Goal: Navigation & Orientation: Find specific page/section

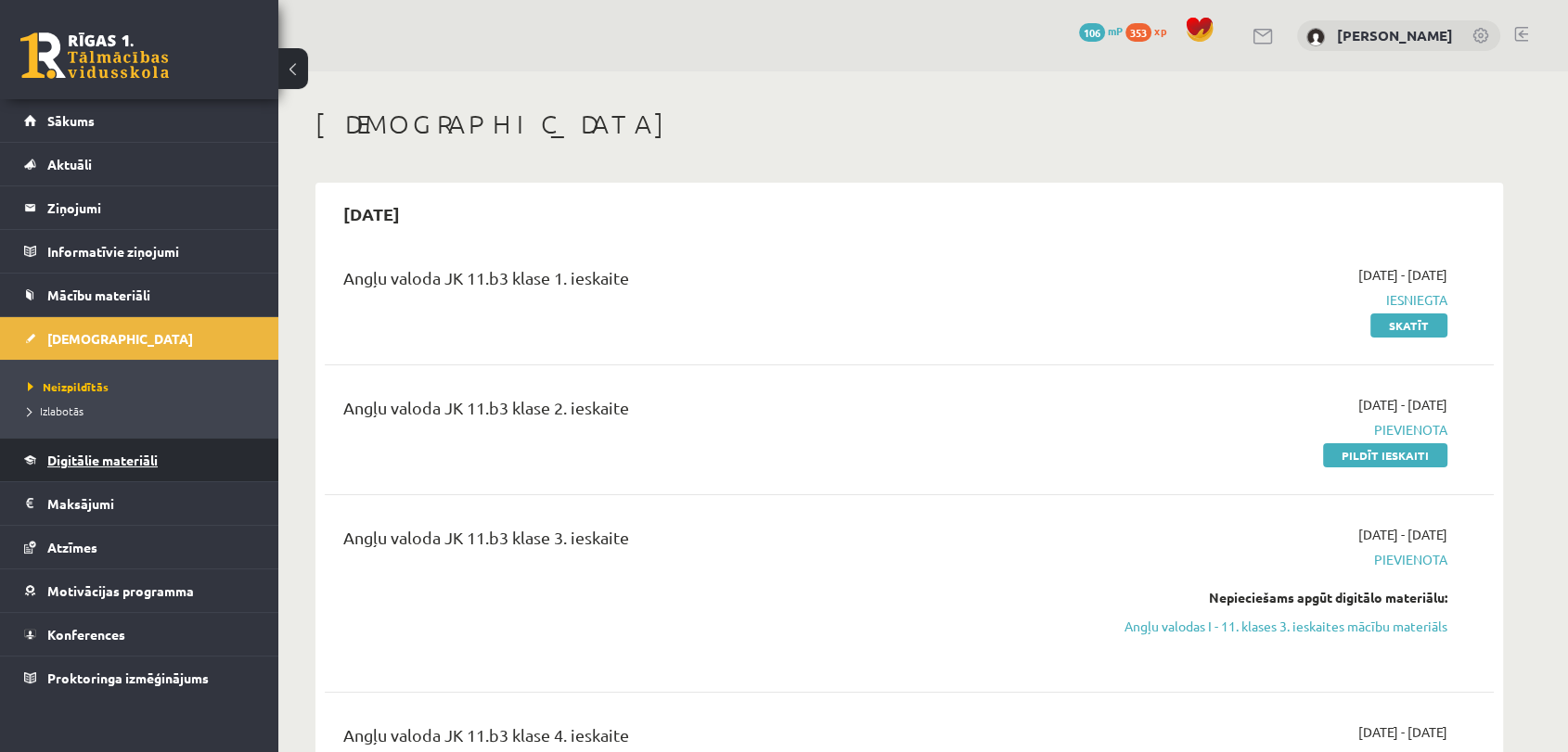
click at [91, 461] on span "Digitālie materiāli" at bounding box center [103, 459] width 110 height 17
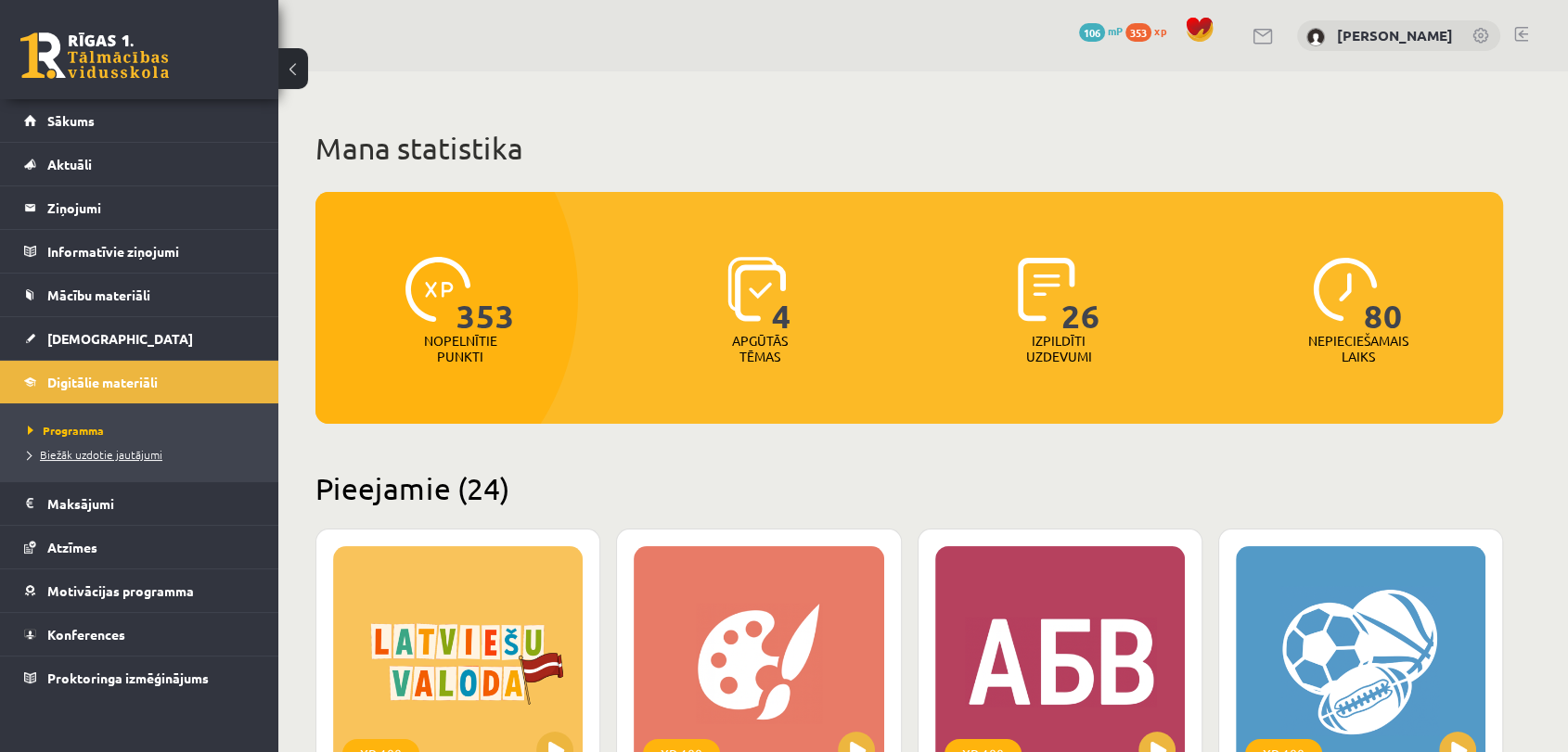
click at [118, 455] on span "Biežāk uzdotie jautājumi" at bounding box center [95, 453] width 134 height 15
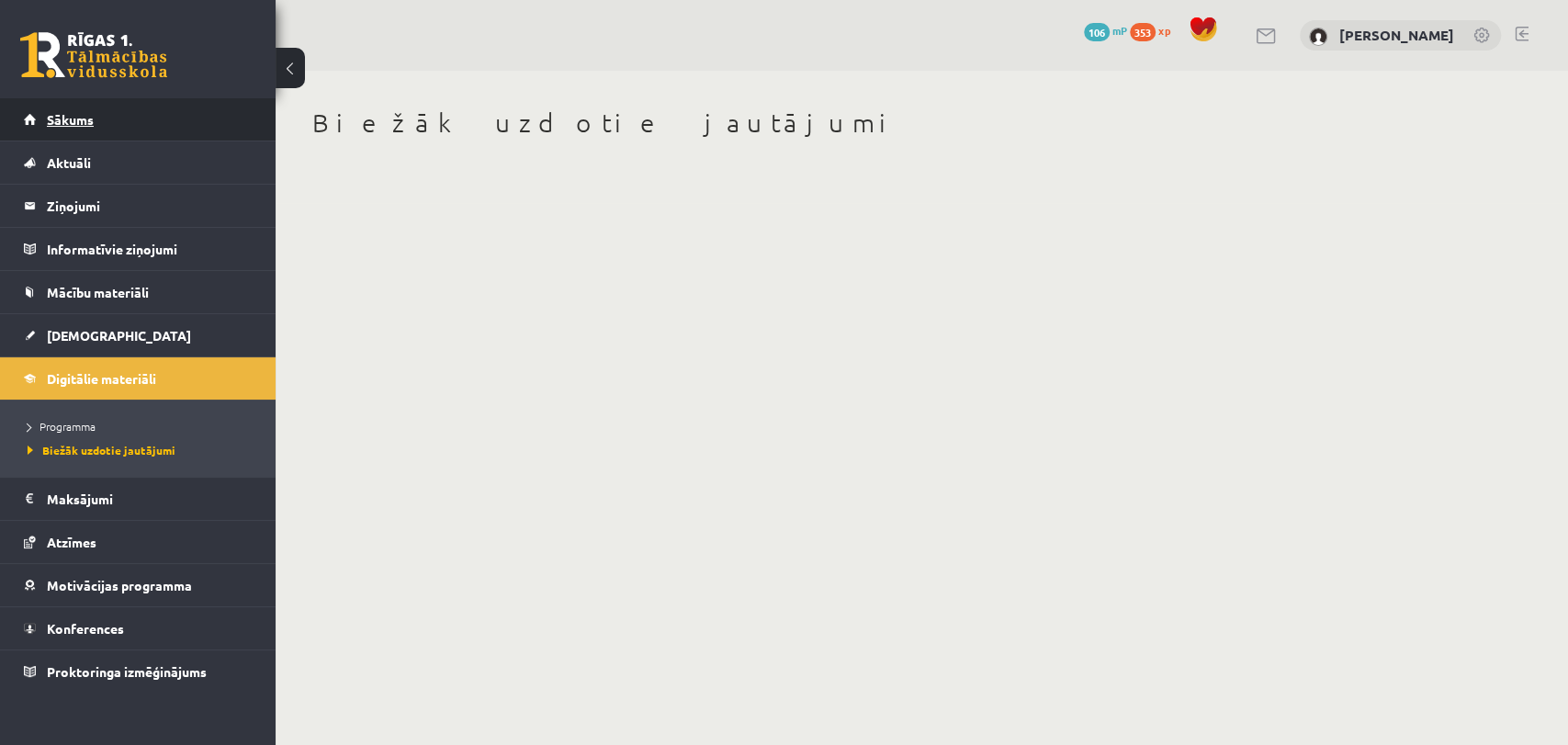
click at [118, 112] on link "Sākums" at bounding box center [138, 119] width 228 height 42
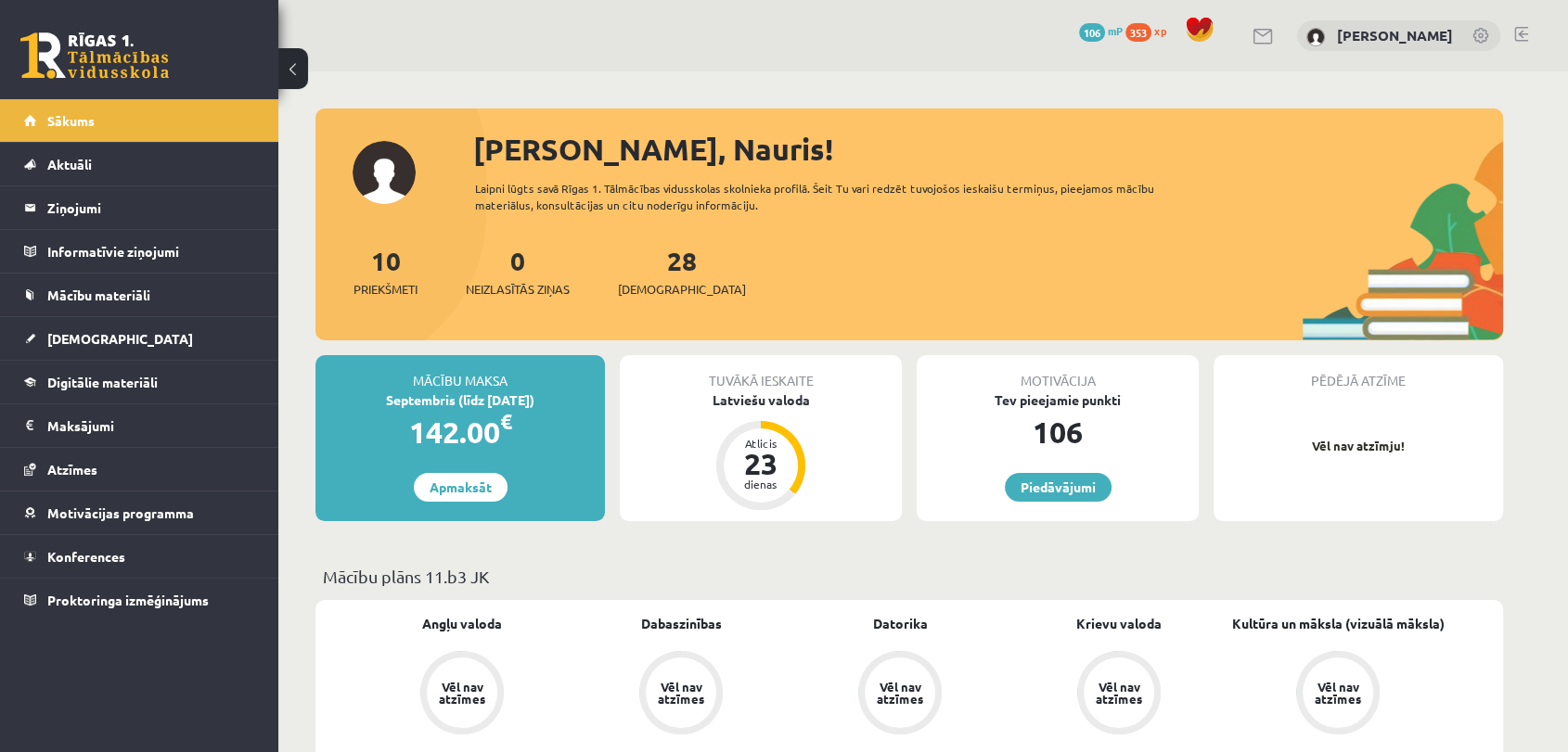
click at [1195, 30] on span at bounding box center [1199, 30] width 28 height 28
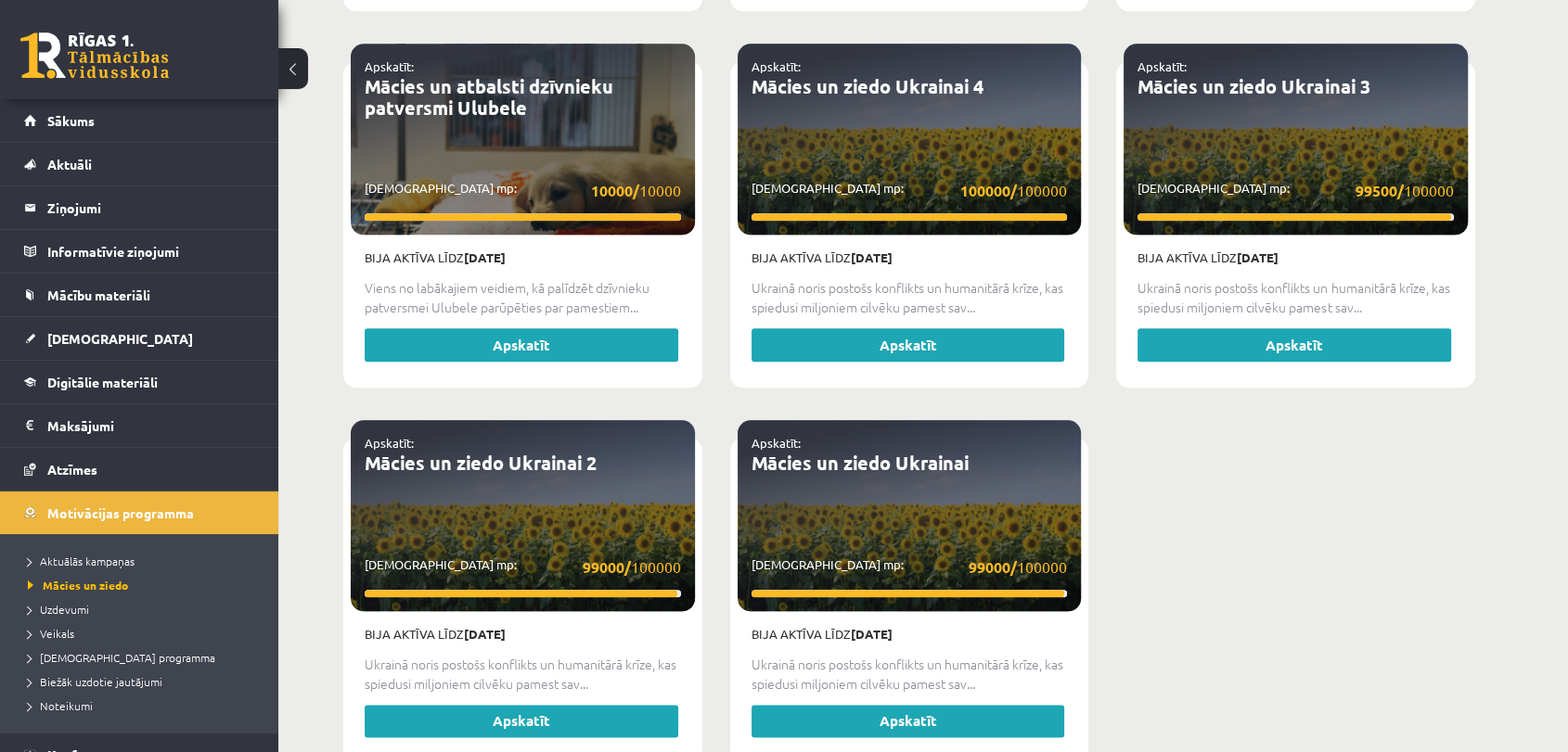
scroll to position [1960, 0]
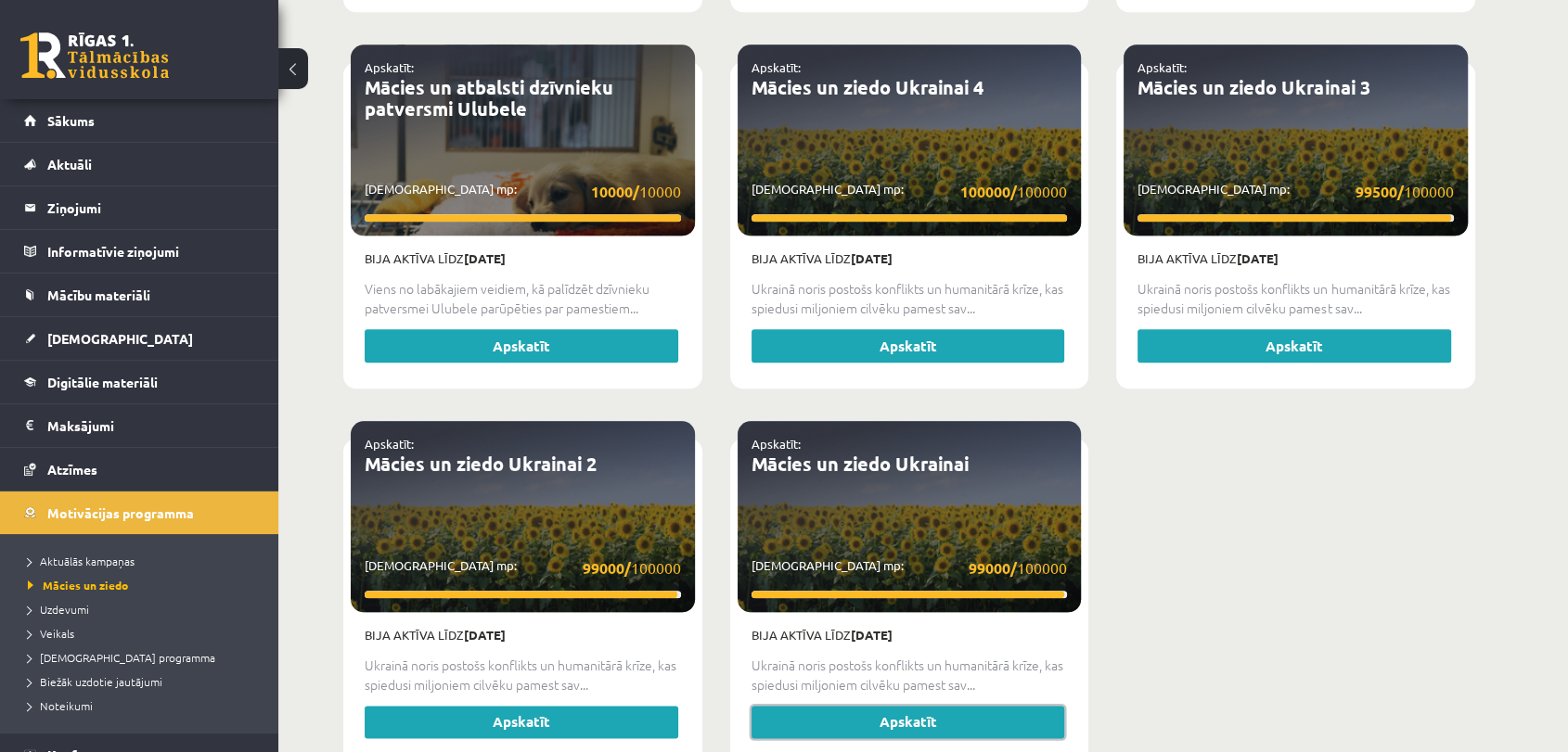
click at [928, 711] on link "Apskatīt" at bounding box center [908, 722] width 314 height 34
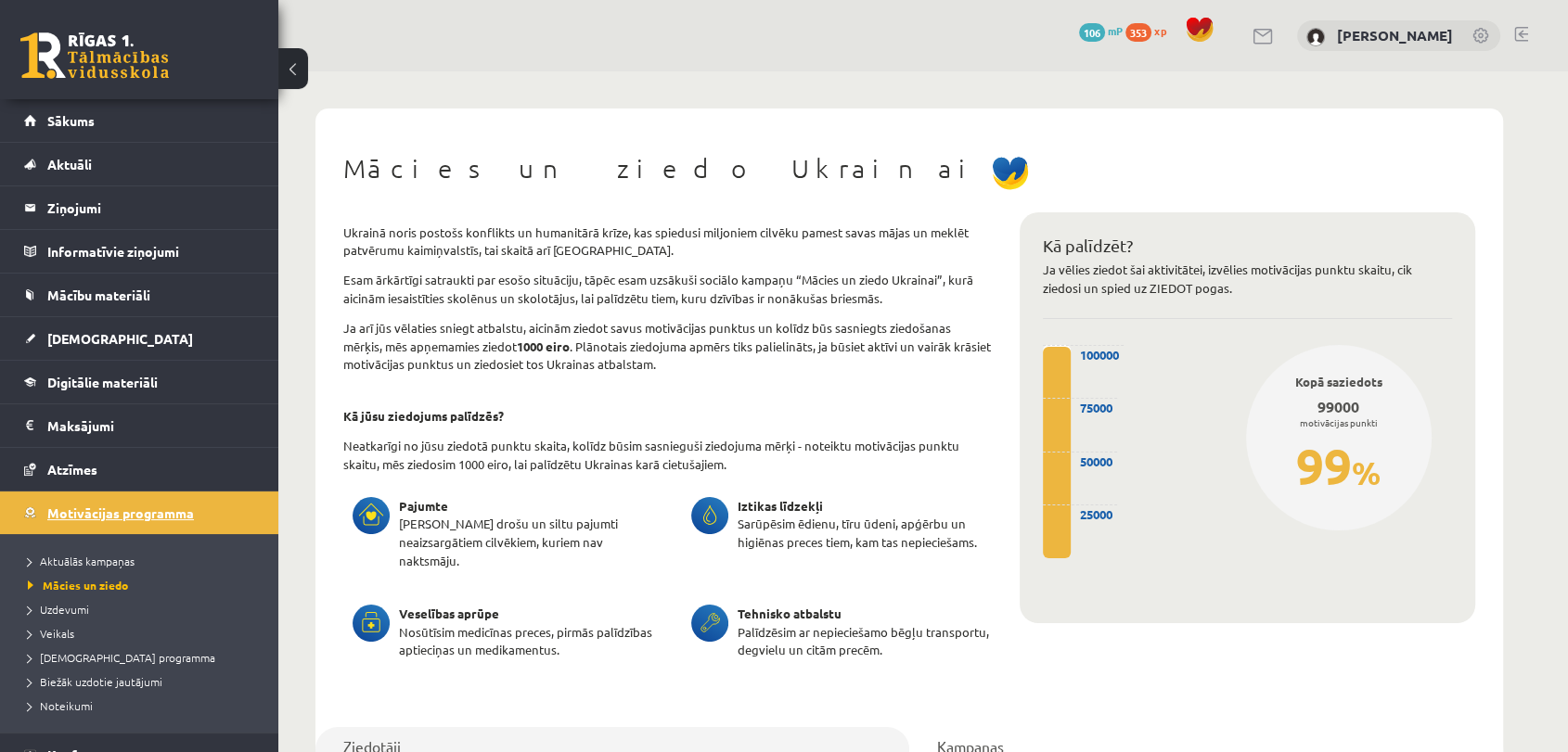
click at [104, 517] on span "Motivācijas programma" at bounding box center [120, 513] width 147 height 17
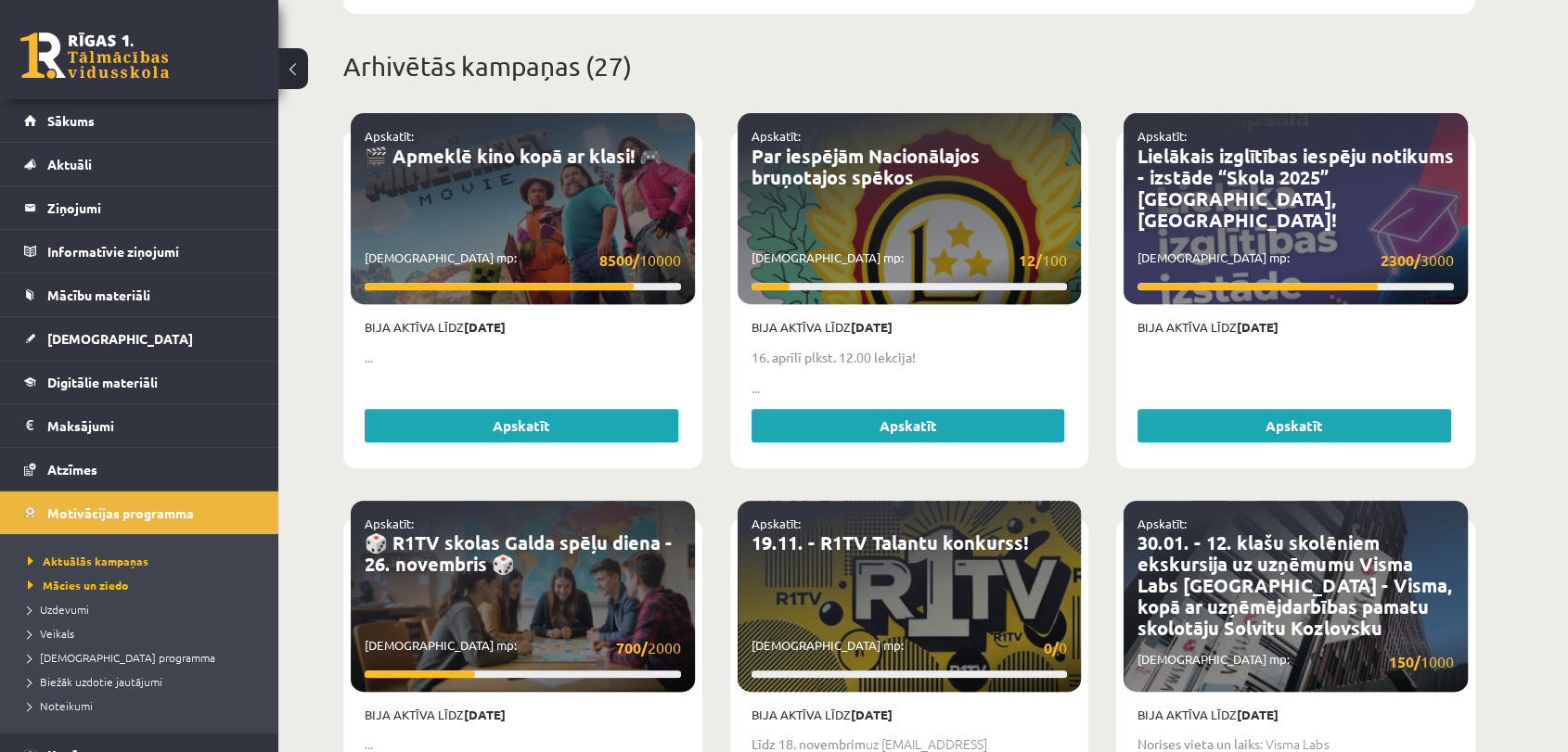
scroll to position [698, 0]
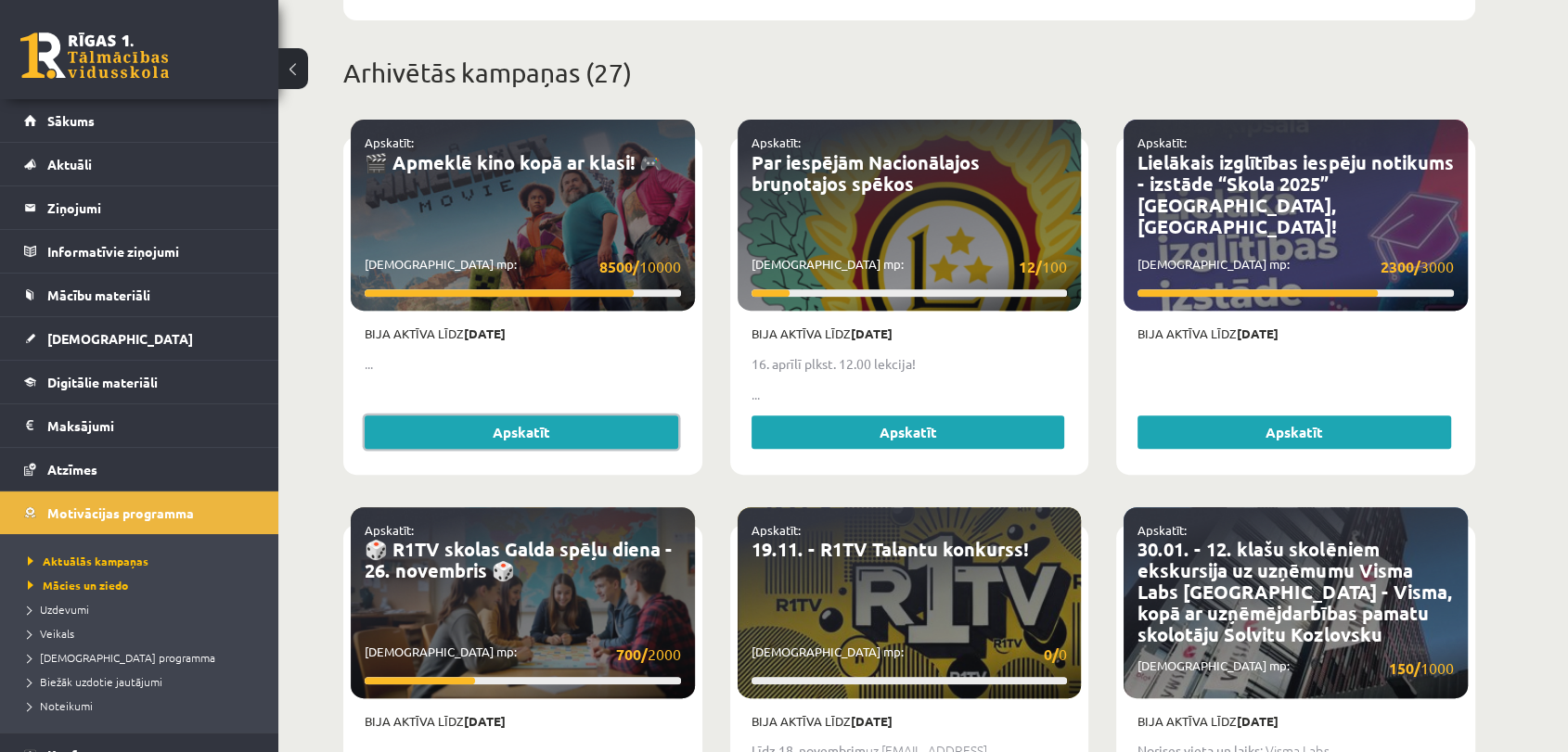
click at [564, 415] on link "Apskatīt" at bounding box center [522, 432] width 314 height 34
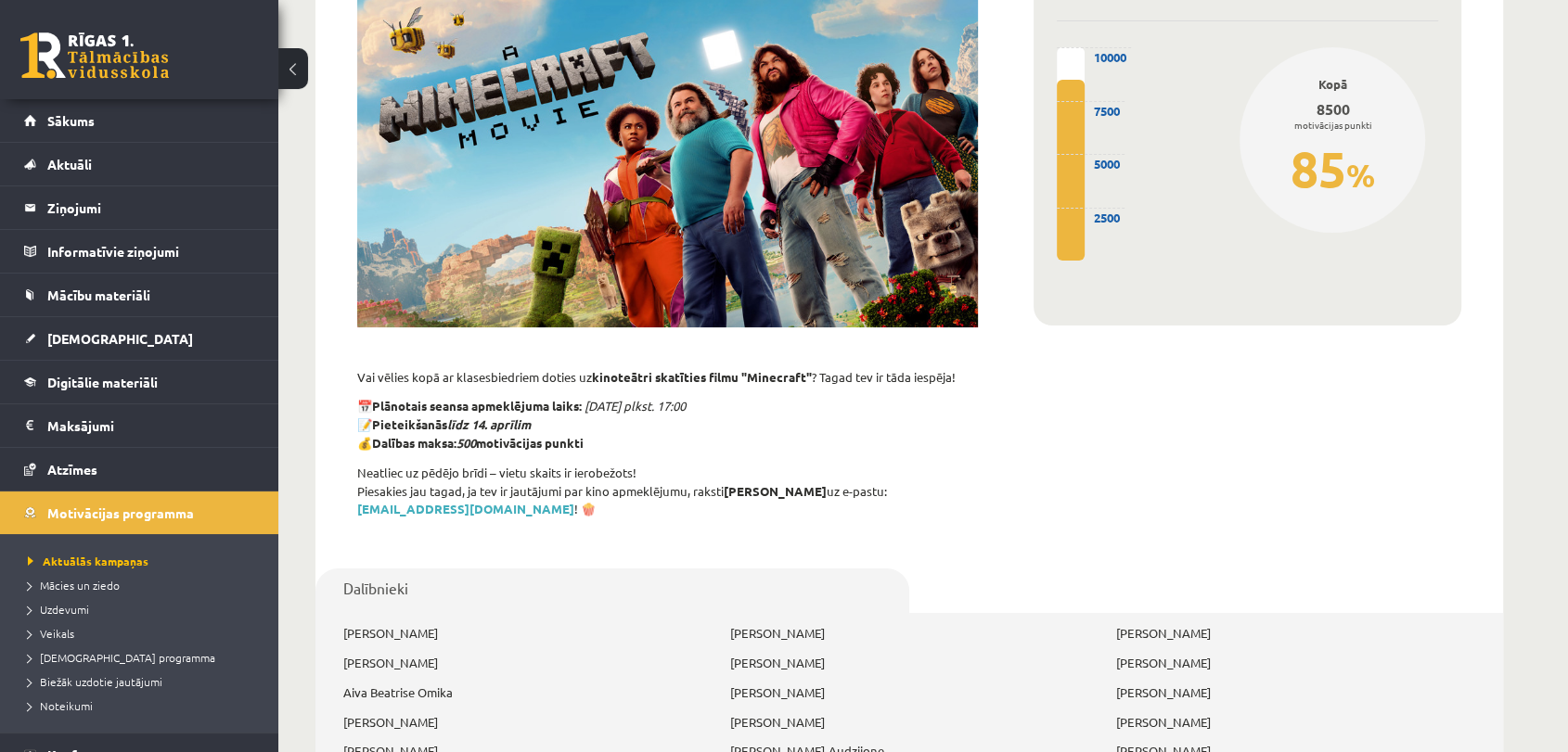
scroll to position [239, 0]
click at [97, 588] on span "Mācies un ziedo" at bounding box center [73, 584] width 92 height 15
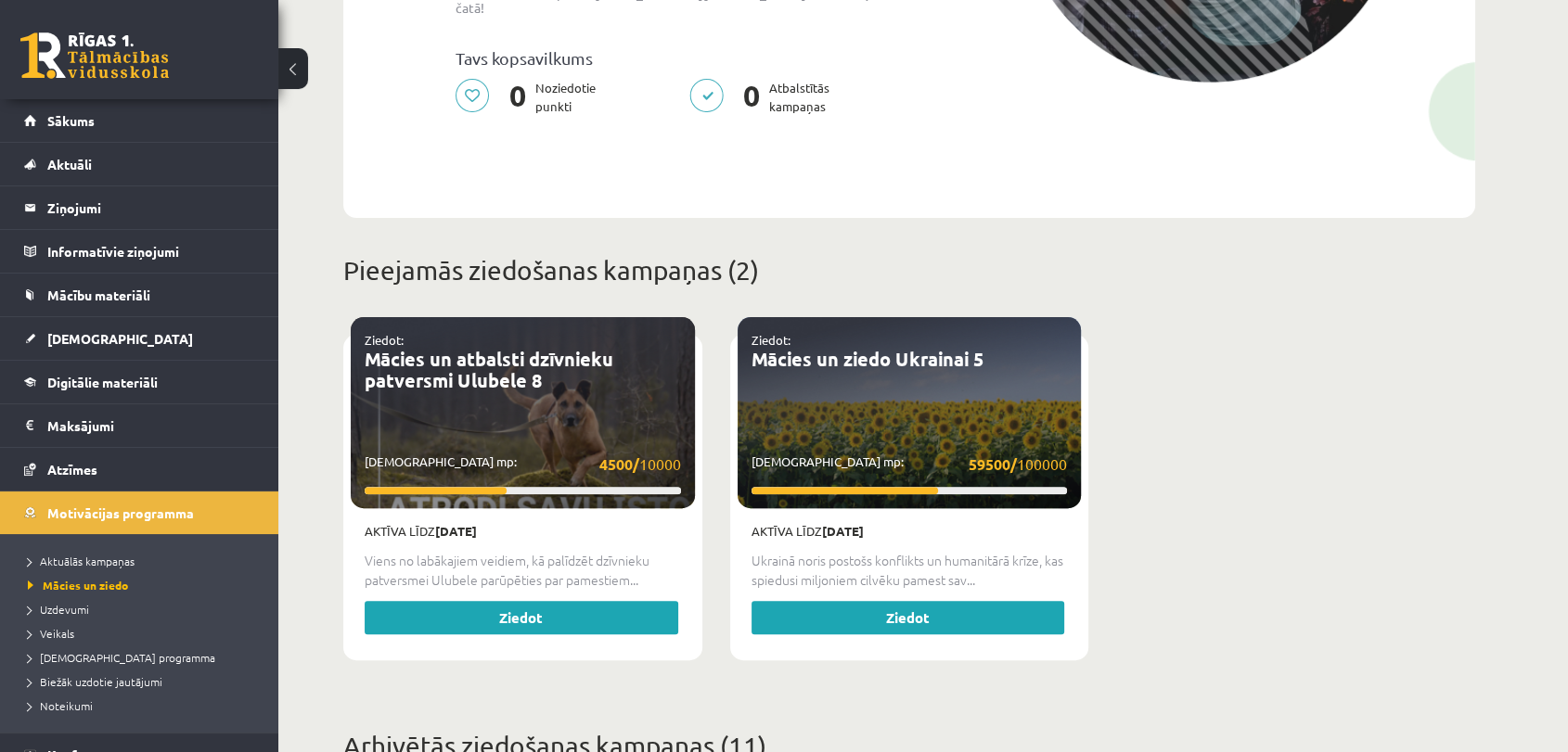
scroll to position [470, 0]
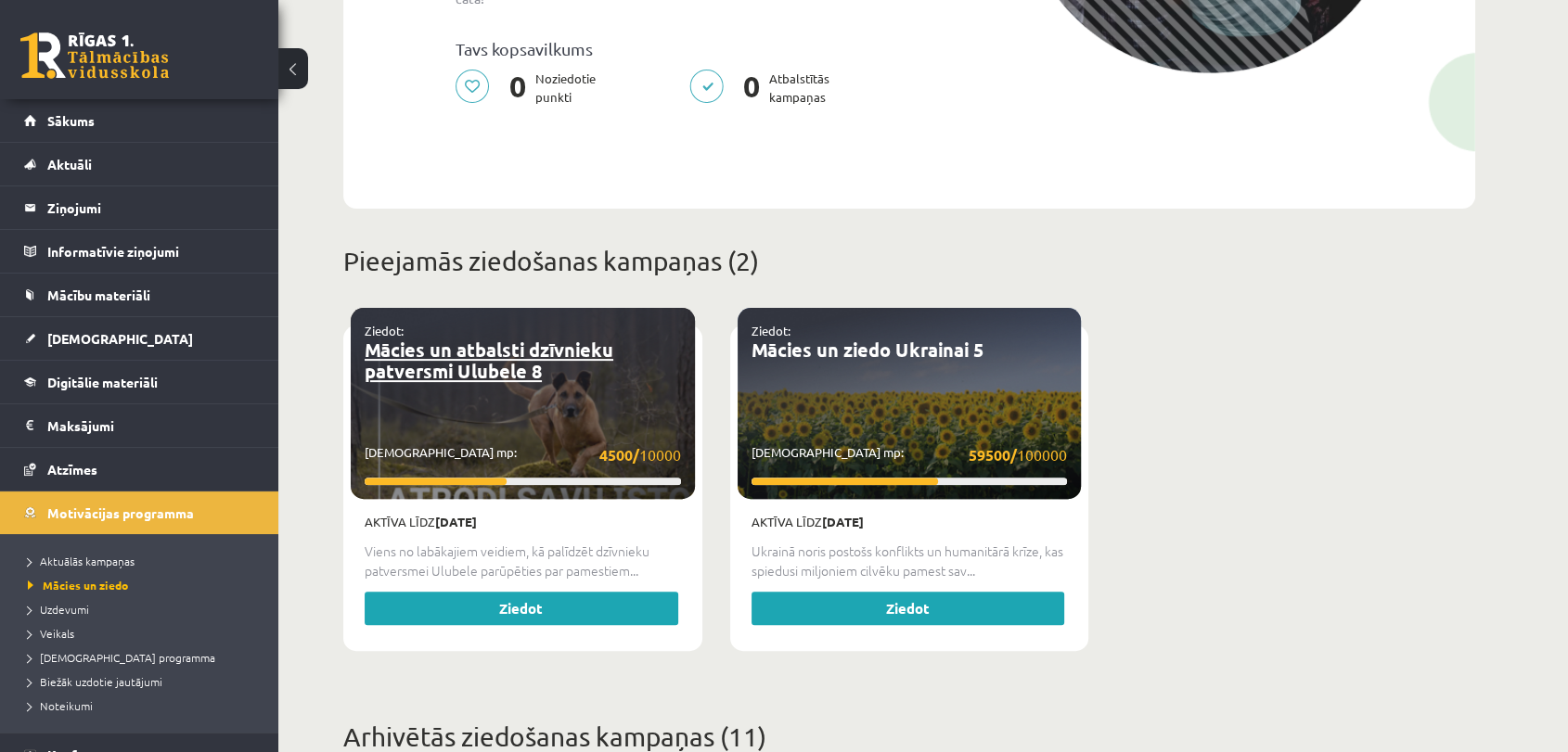
click at [512, 350] on link "Mācies un atbalsti dzīvnieku patversmi Ulubele 8" at bounding box center [489, 360] width 249 height 45
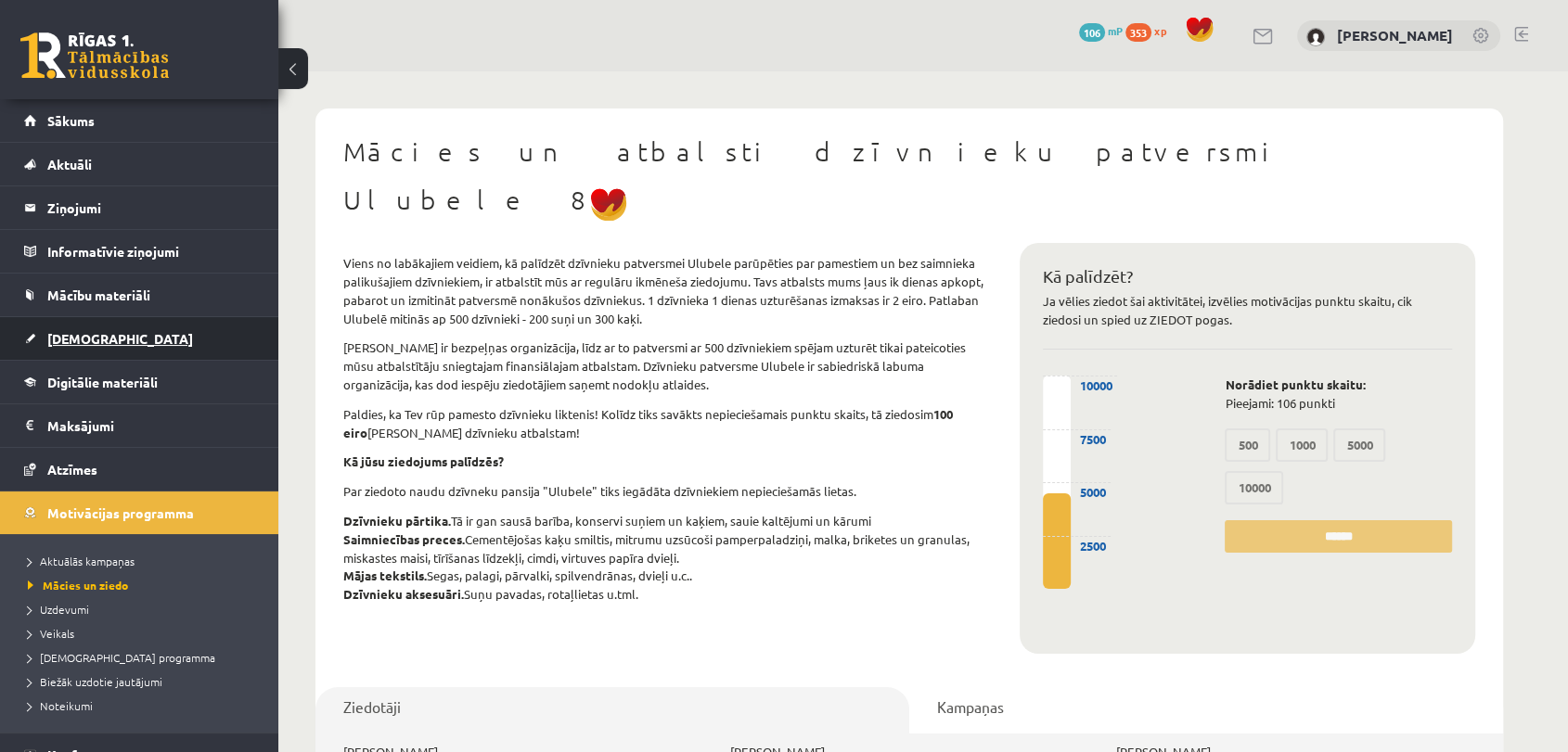
scroll to position [67, 0]
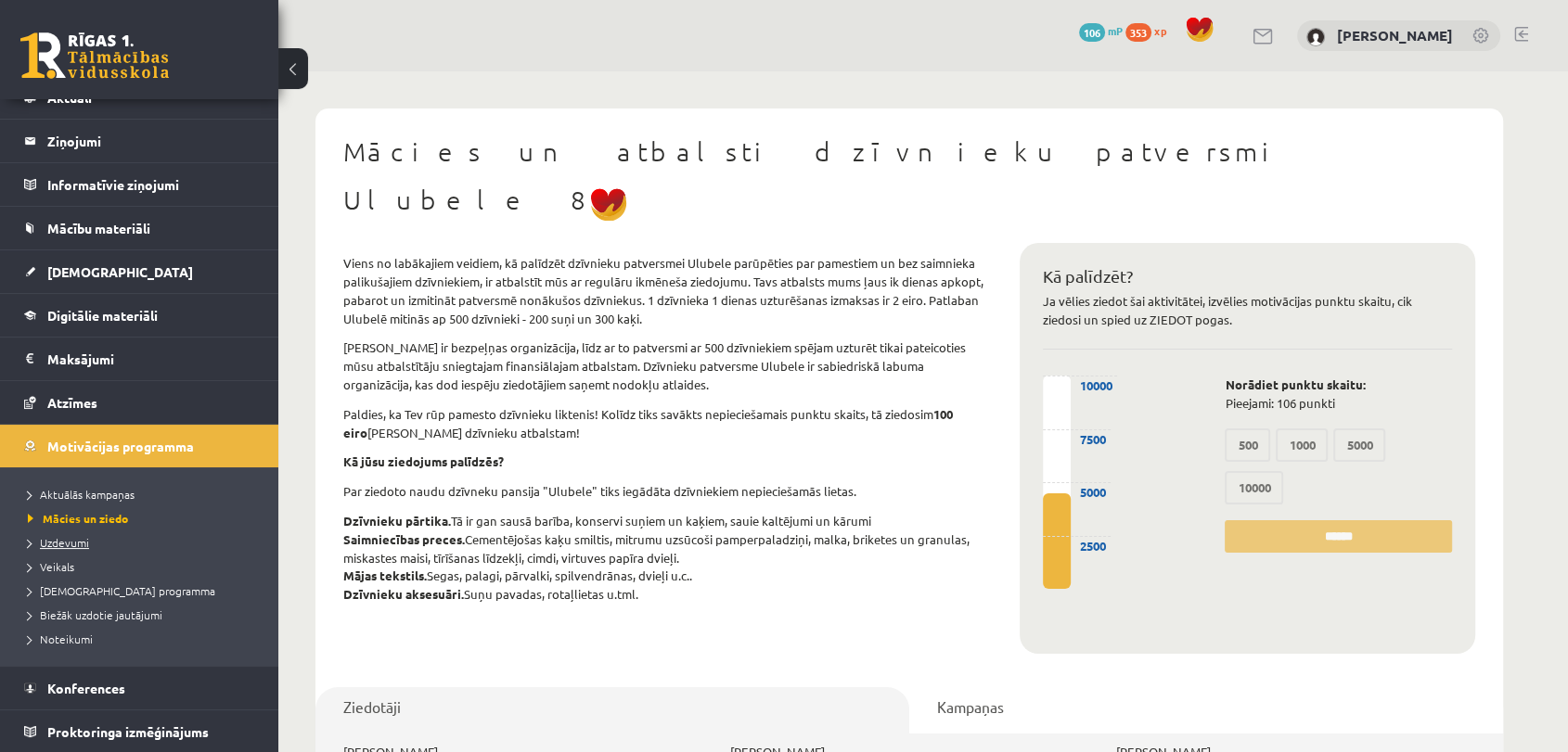
click at [69, 538] on span "Uzdevumi" at bounding box center [58, 542] width 61 height 15
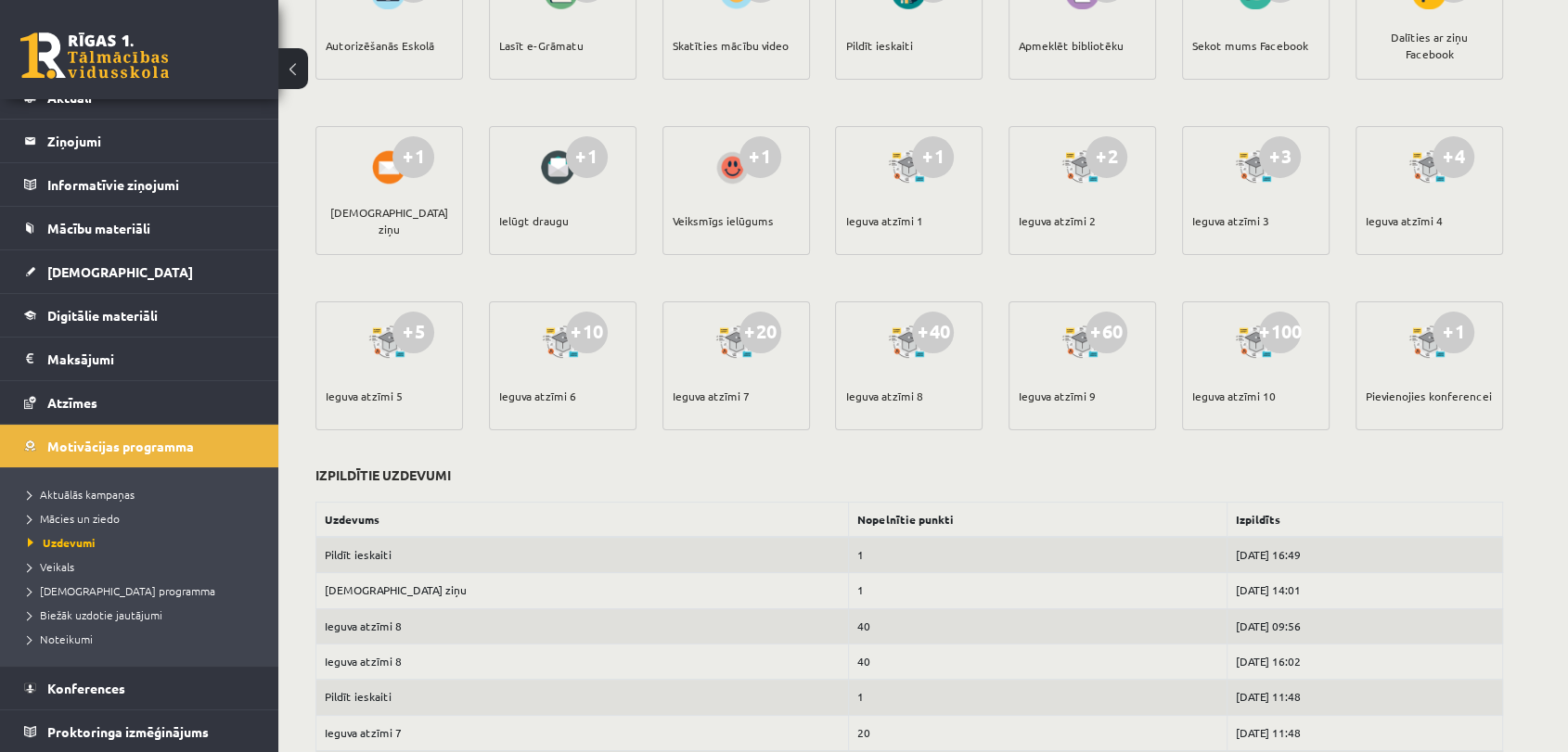
scroll to position [460, 0]
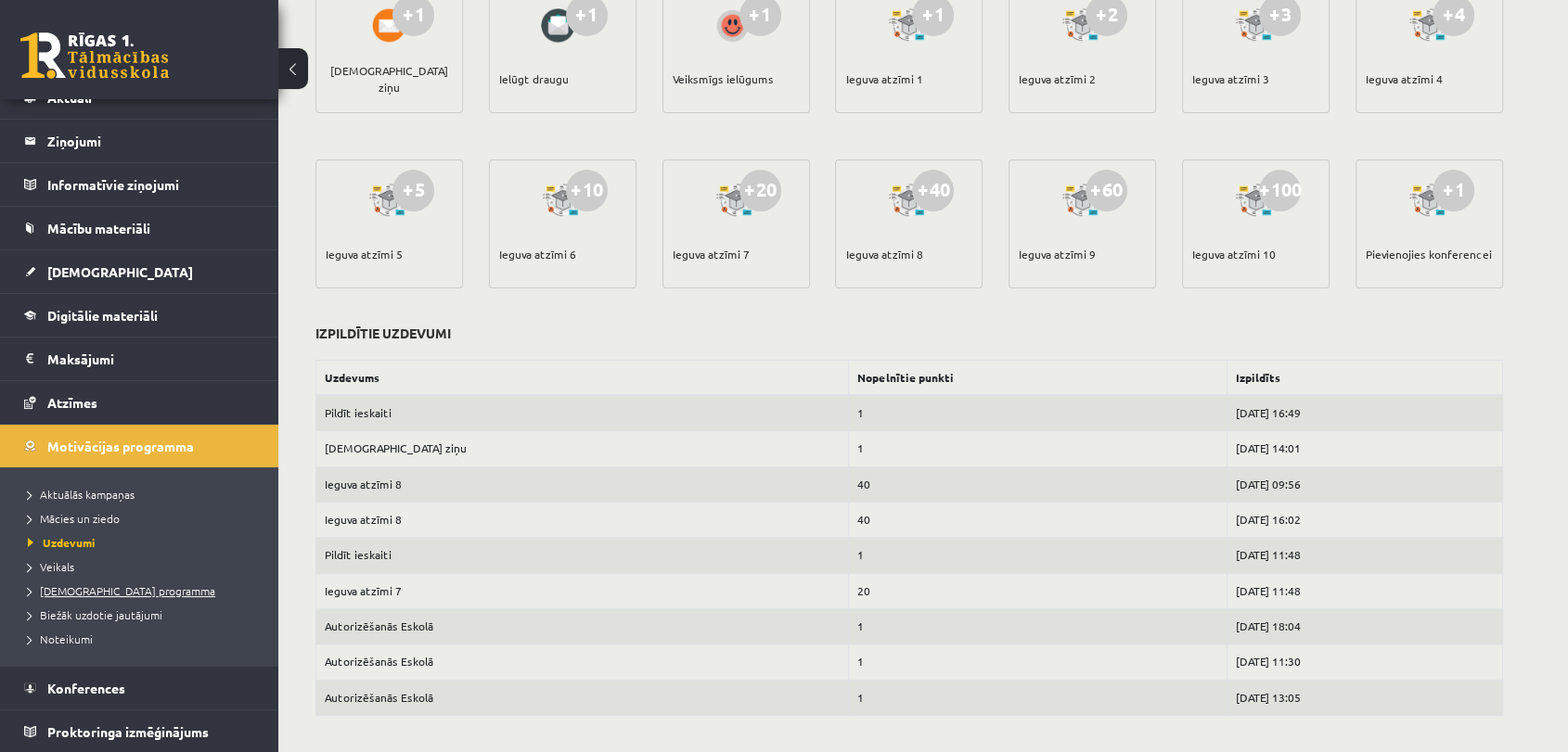
click at [128, 587] on span "[DEMOGRAPHIC_DATA] programma" at bounding box center [121, 590] width 187 height 15
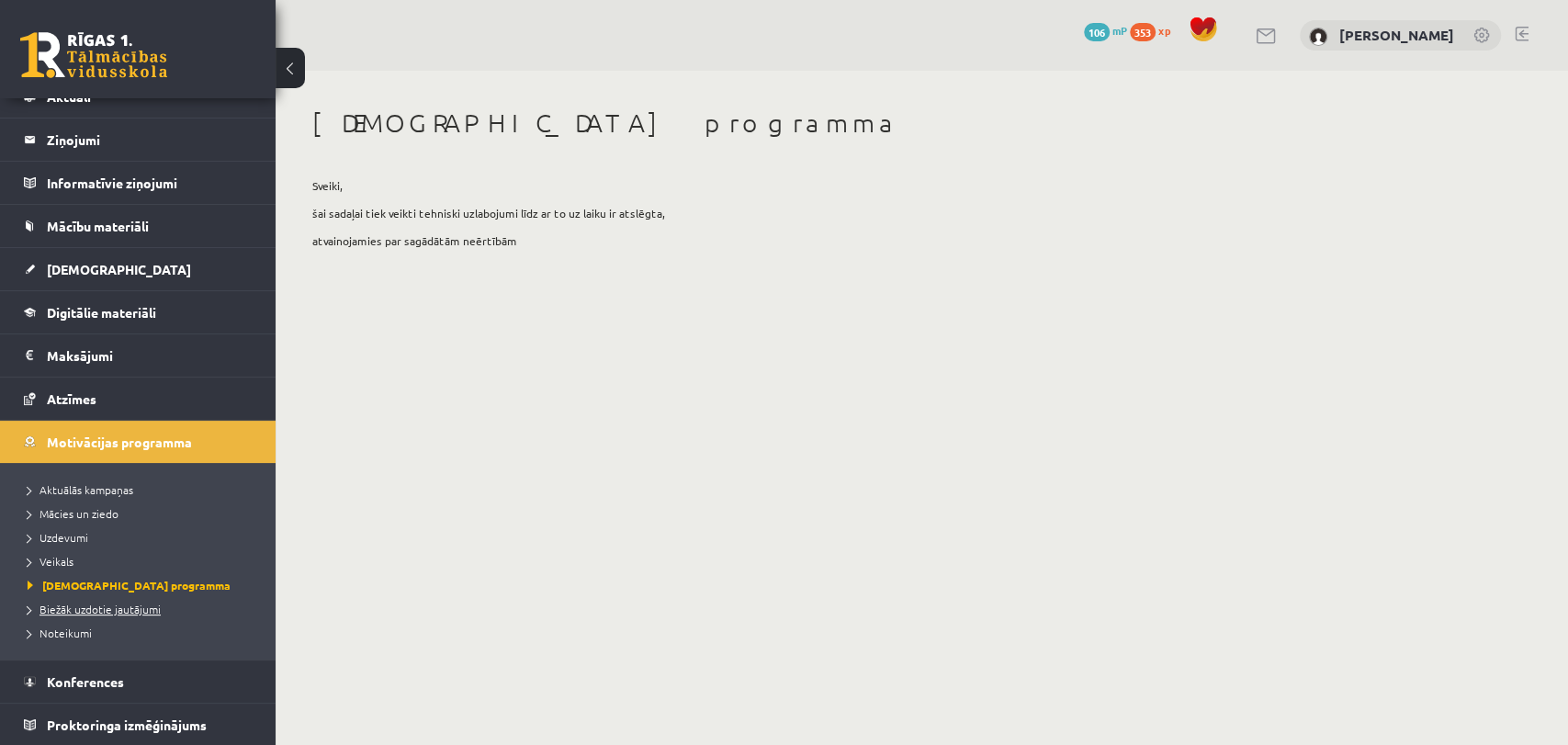
click at [72, 603] on span "Biežāk uzdotie jautājumi" at bounding box center [94, 608] width 133 height 15
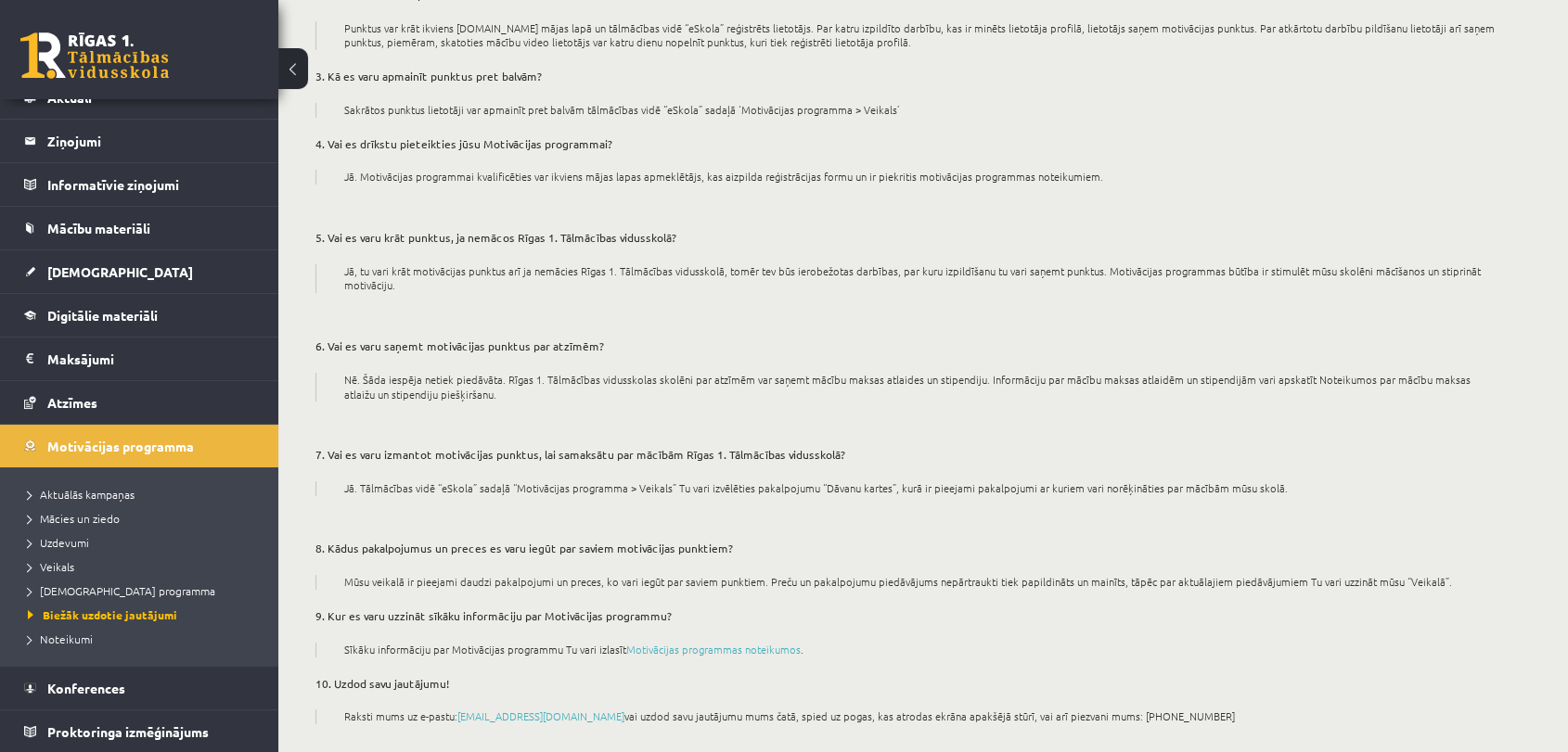
scroll to position [340, 0]
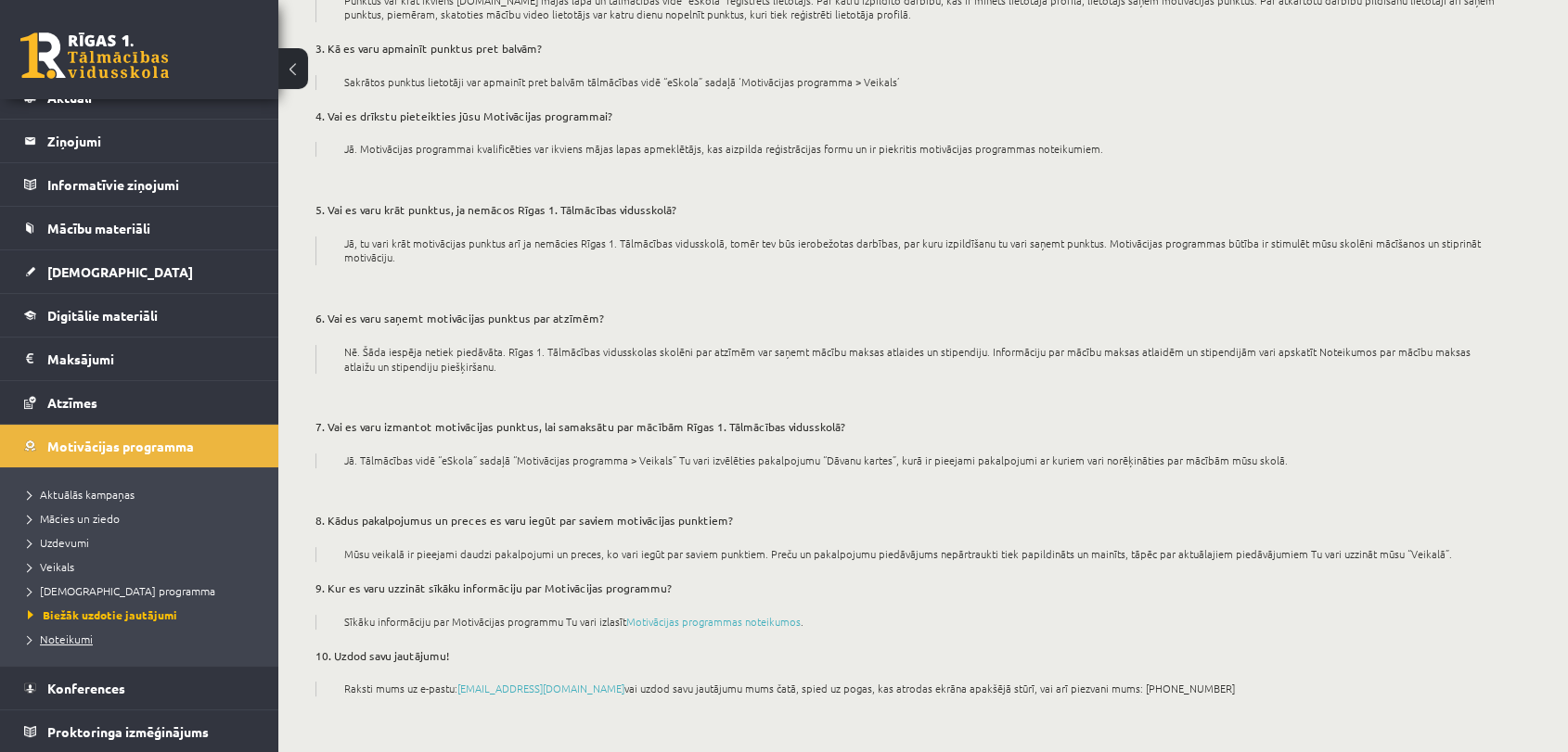
click at [64, 634] on span "Noteikumi" at bounding box center [60, 639] width 65 height 15
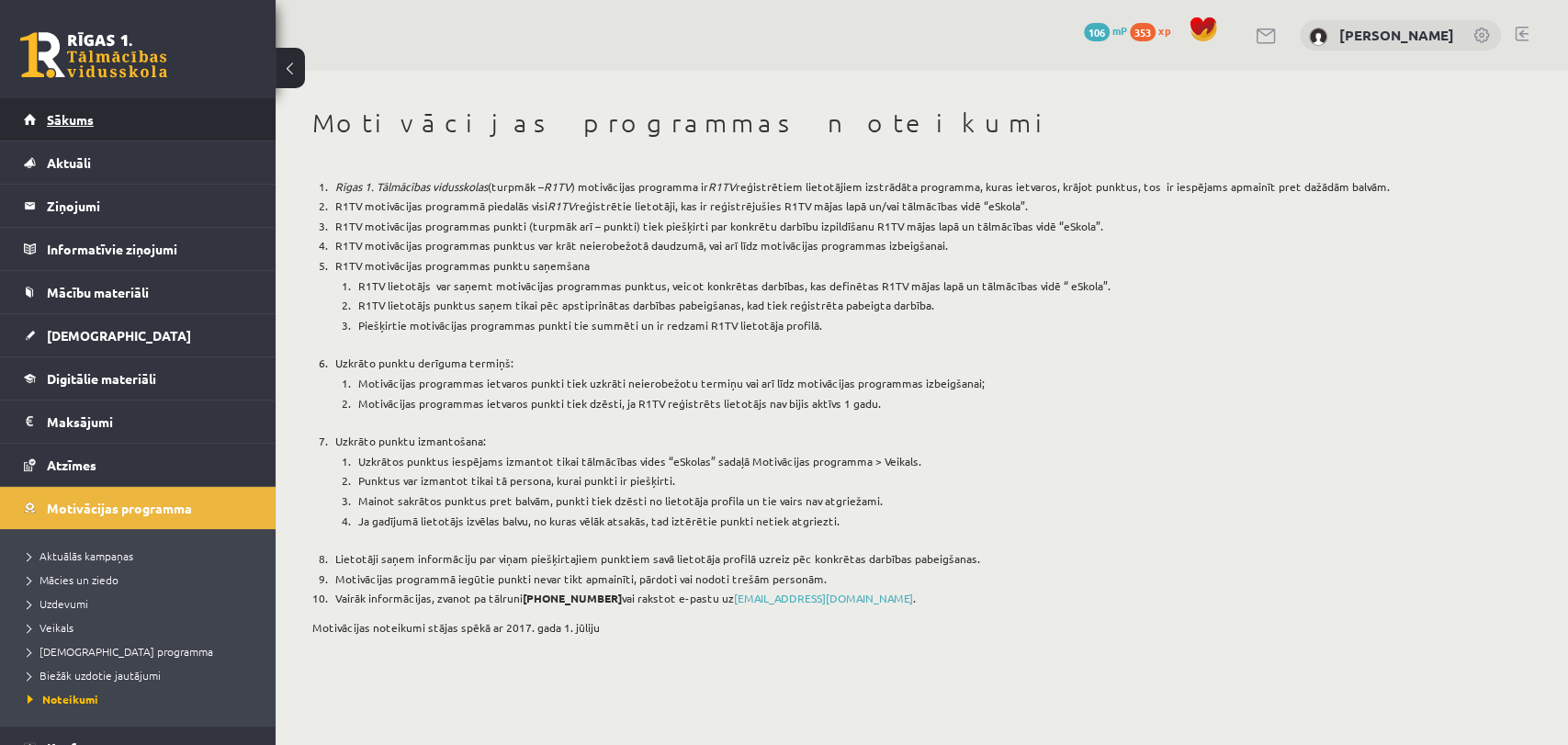
click at [111, 115] on link "Sākums" at bounding box center [138, 119] width 228 height 42
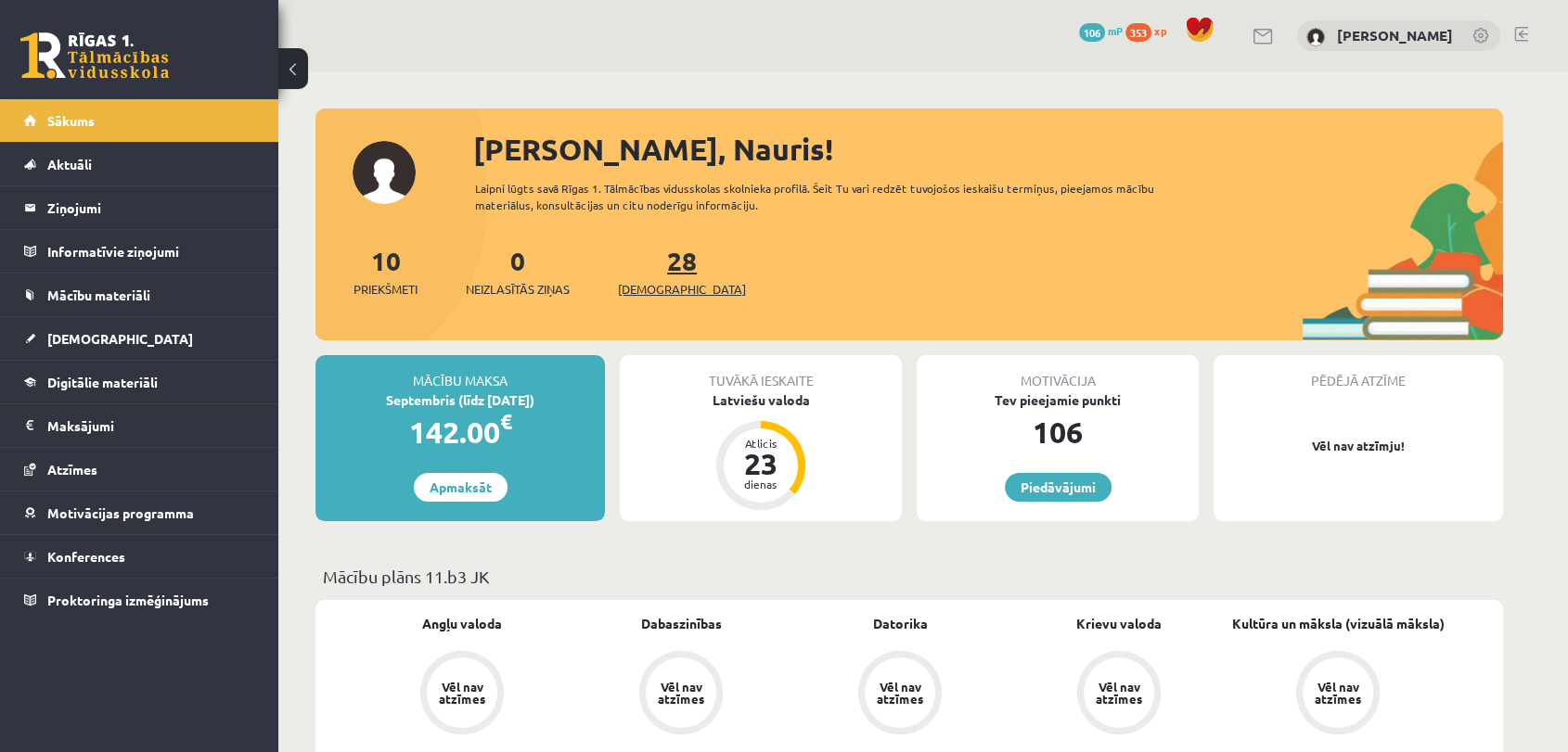
click at [662, 266] on link "28 Ieskaites" at bounding box center [681, 270] width 128 height 54
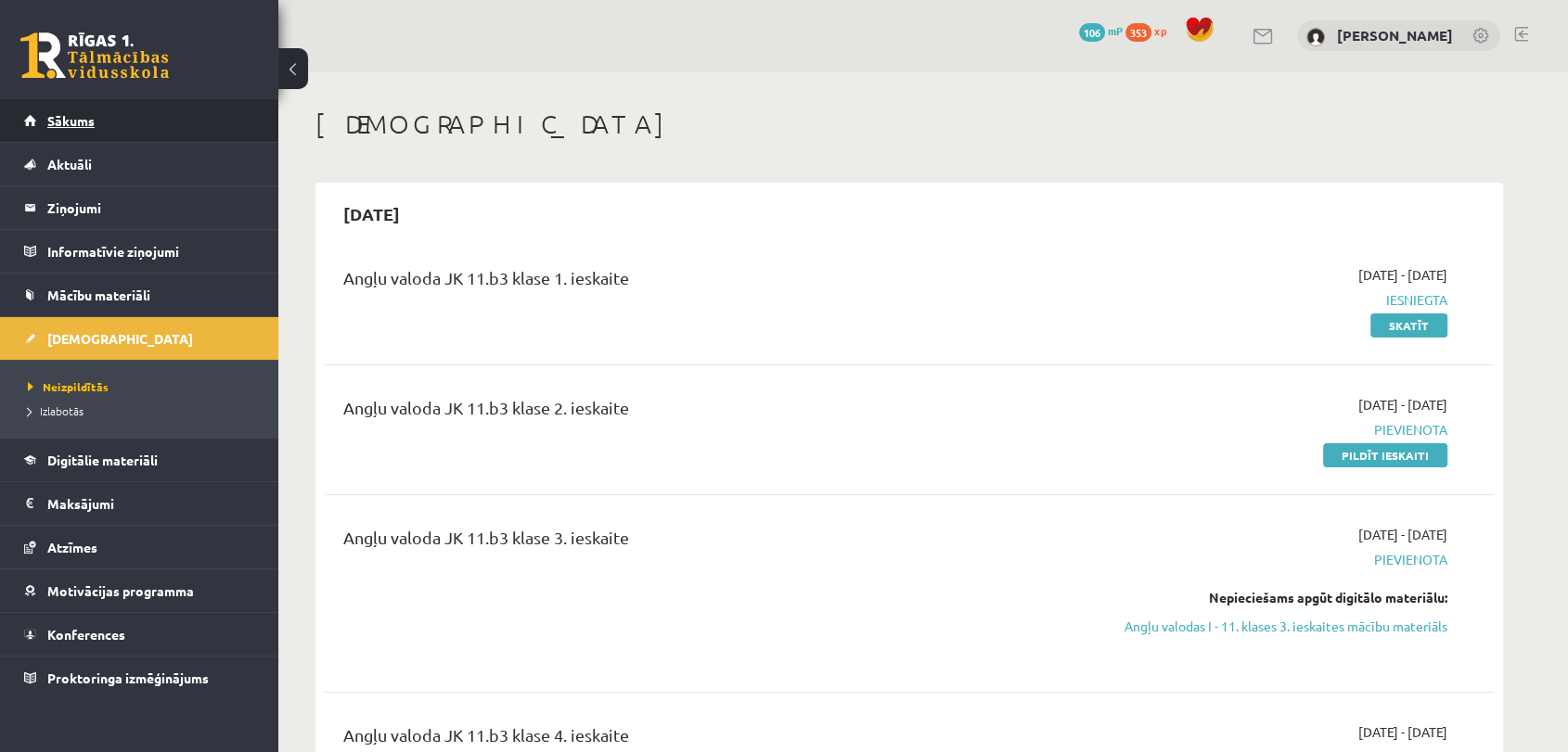
click at [88, 136] on link "Sākums" at bounding box center [139, 120] width 231 height 42
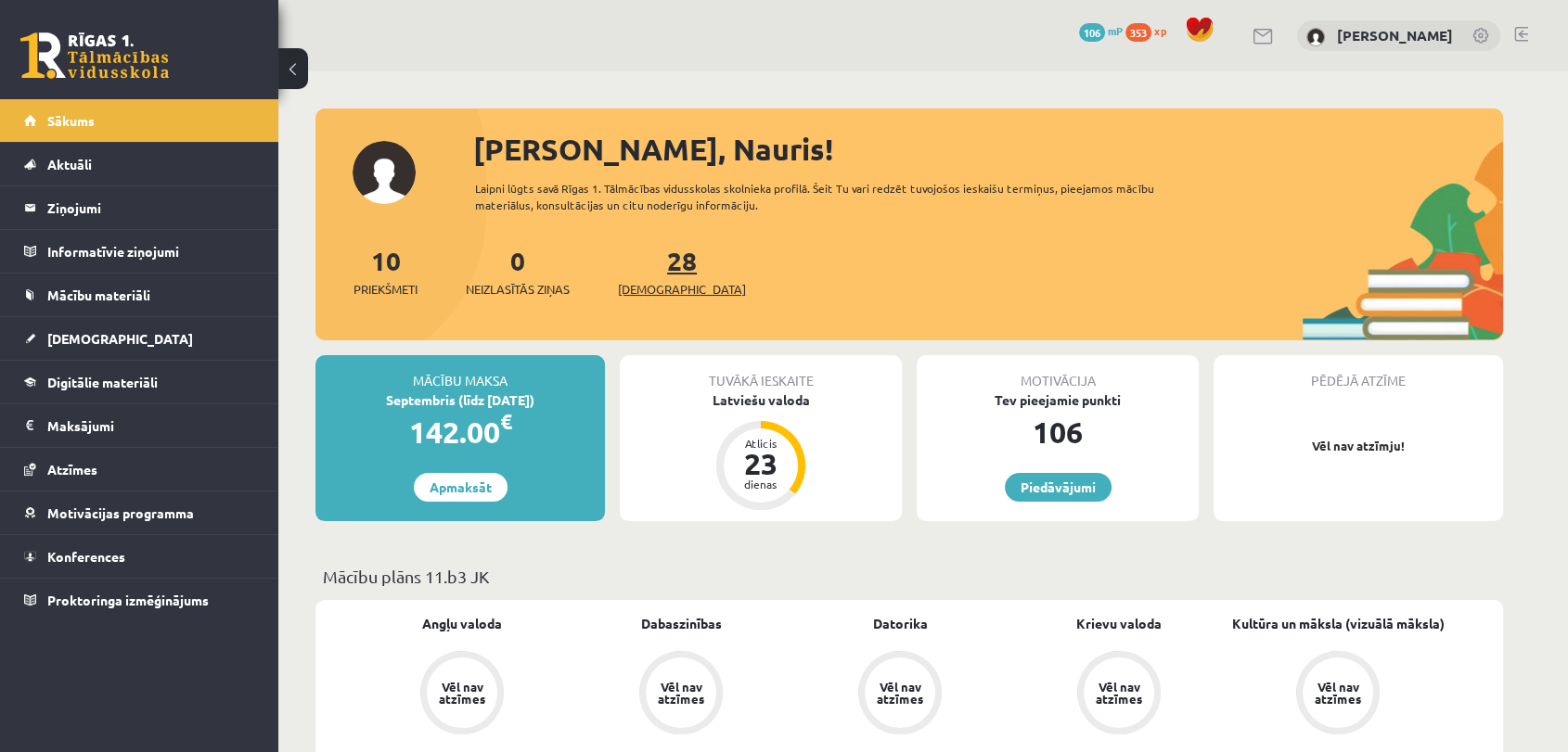
click at [643, 288] on span "[DEMOGRAPHIC_DATA]" at bounding box center [681, 289] width 128 height 19
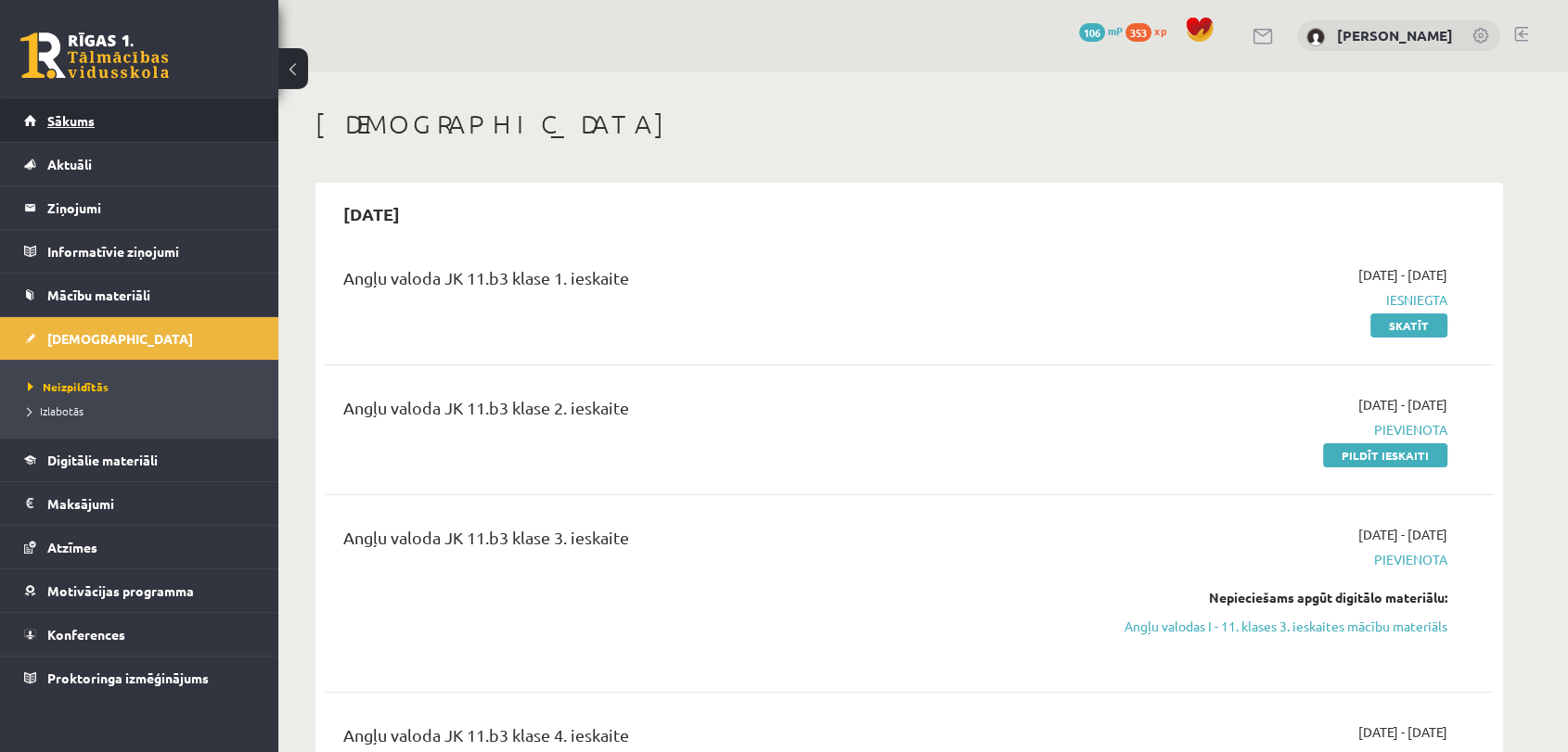
click at [45, 117] on link "Sākums" at bounding box center [139, 120] width 231 height 42
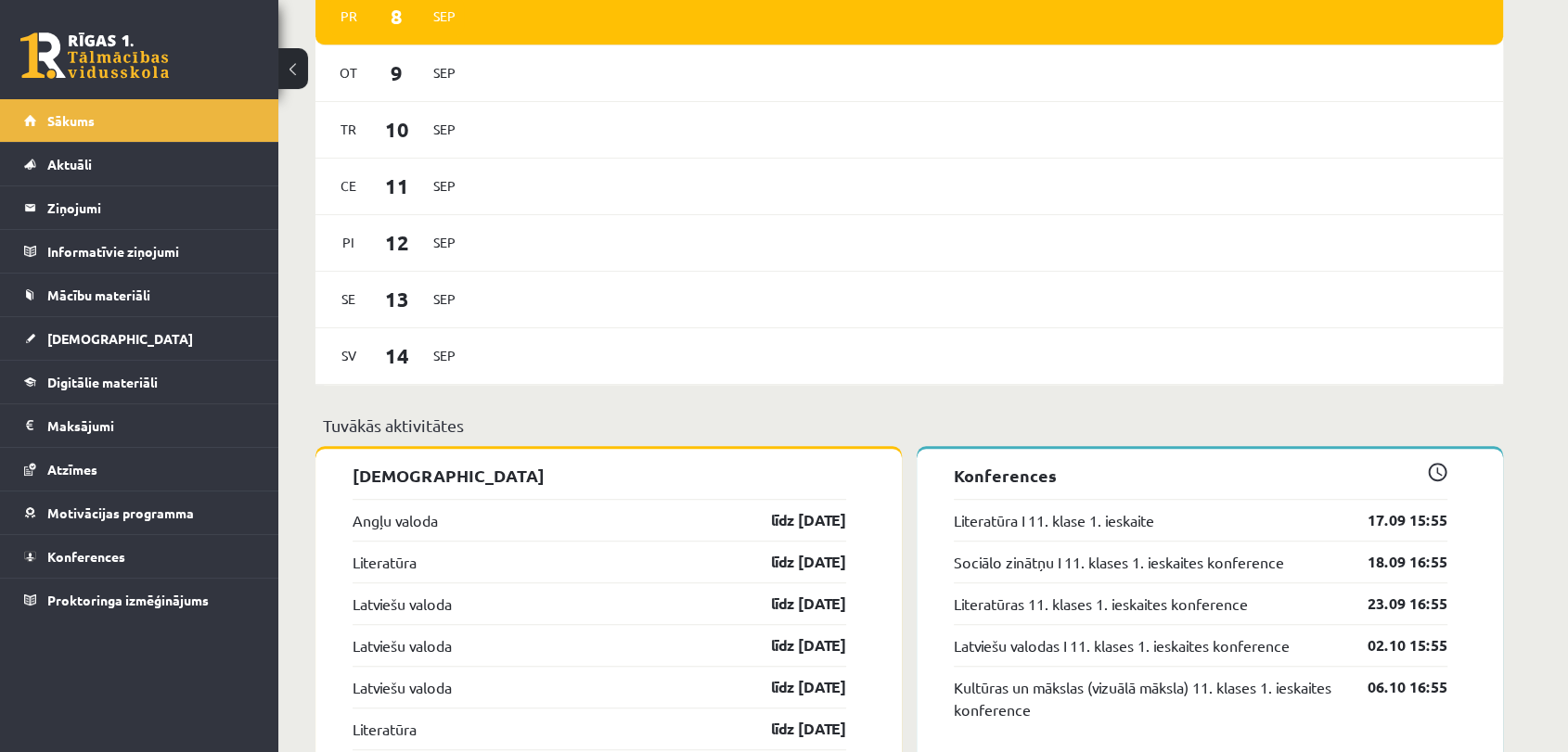
scroll to position [1113, 0]
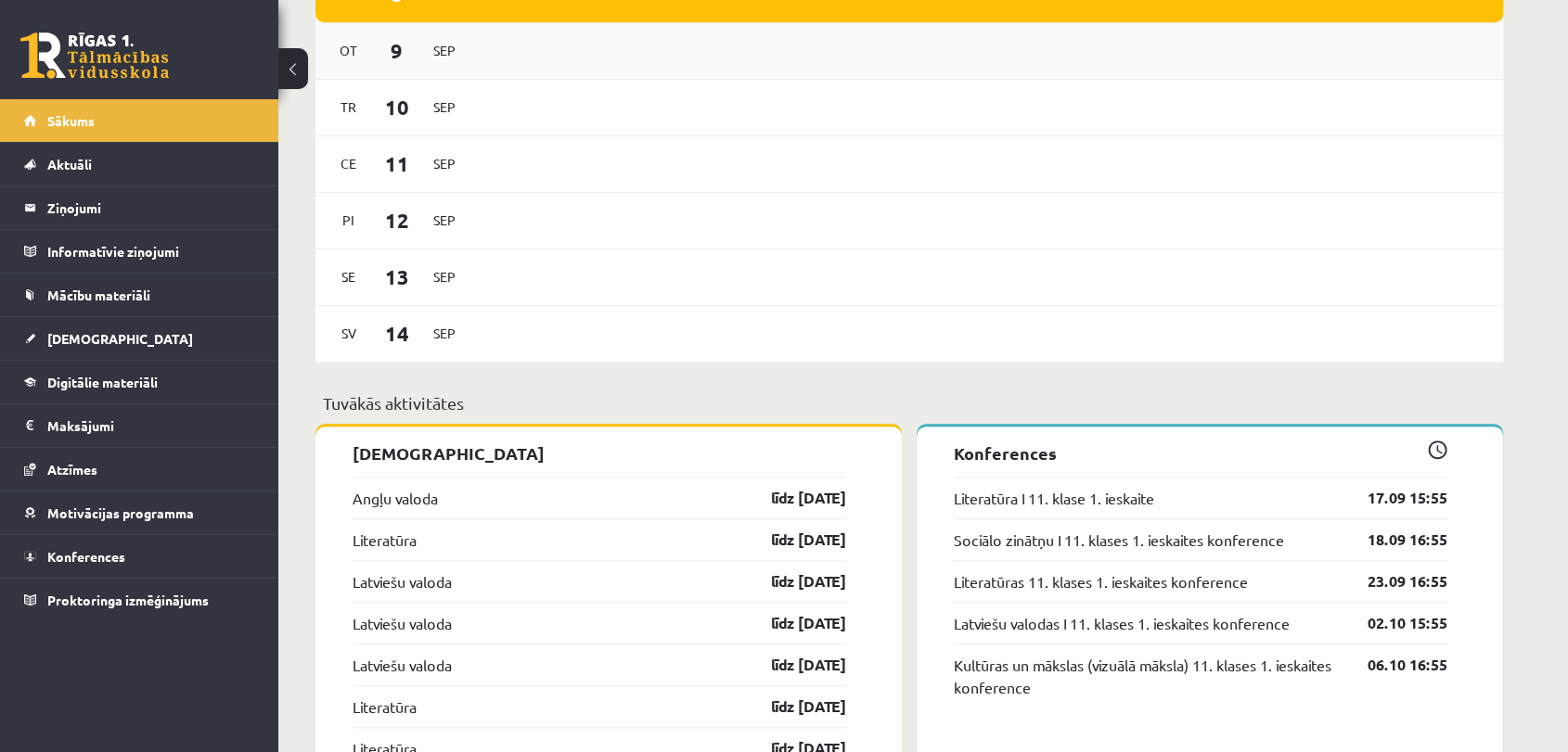
click at [517, 68] on div "[DATE]" at bounding box center [909, 51] width 1187 height 56
click at [517, 68] on div "Ot 9 Sep" at bounding box center [909, 51] width 1187 height 56
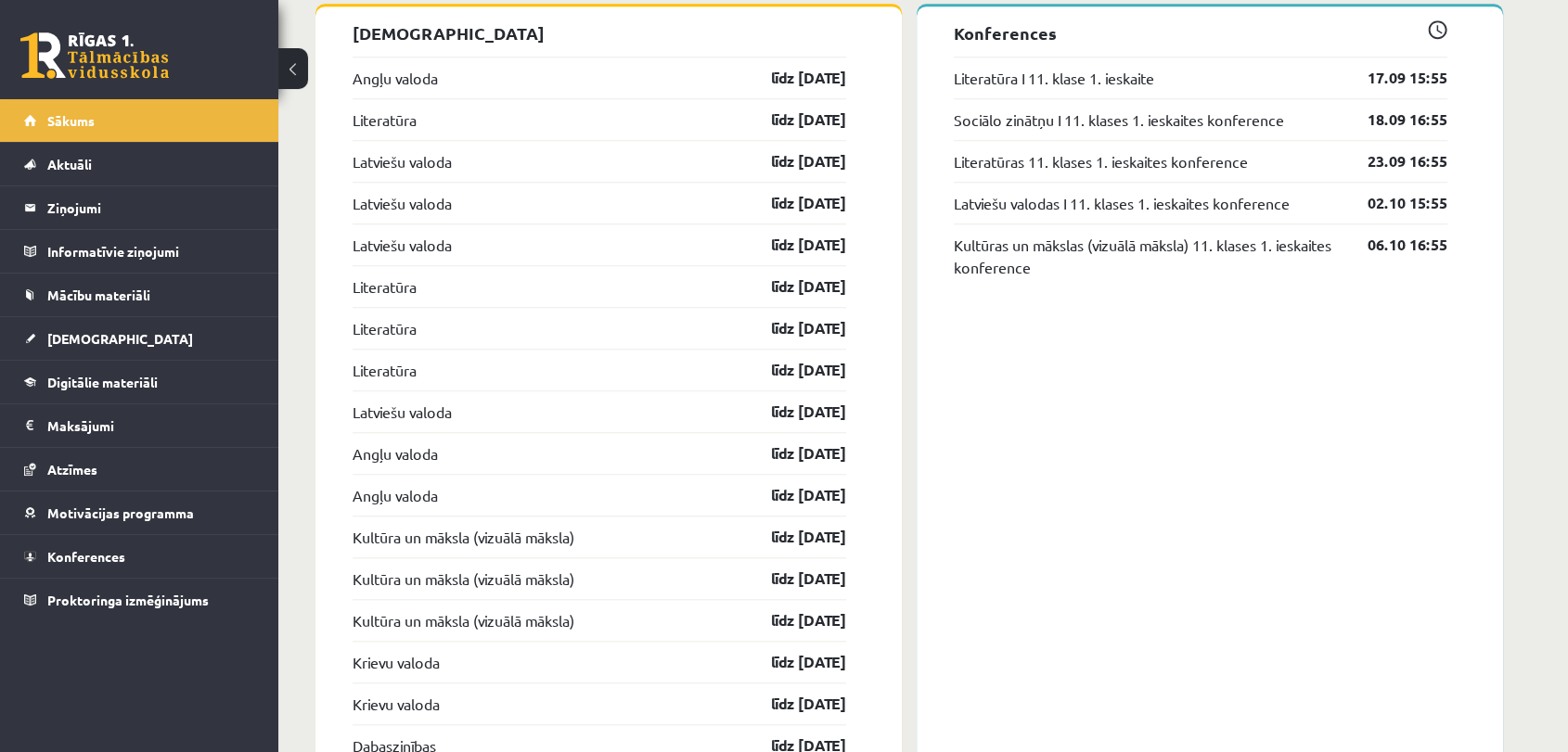
scroll to position [1534, 0]
click at [90, 330] on span "[DEMOGRAPHIC_DATA]" at bounding box center [120, 338] width 146 height 17
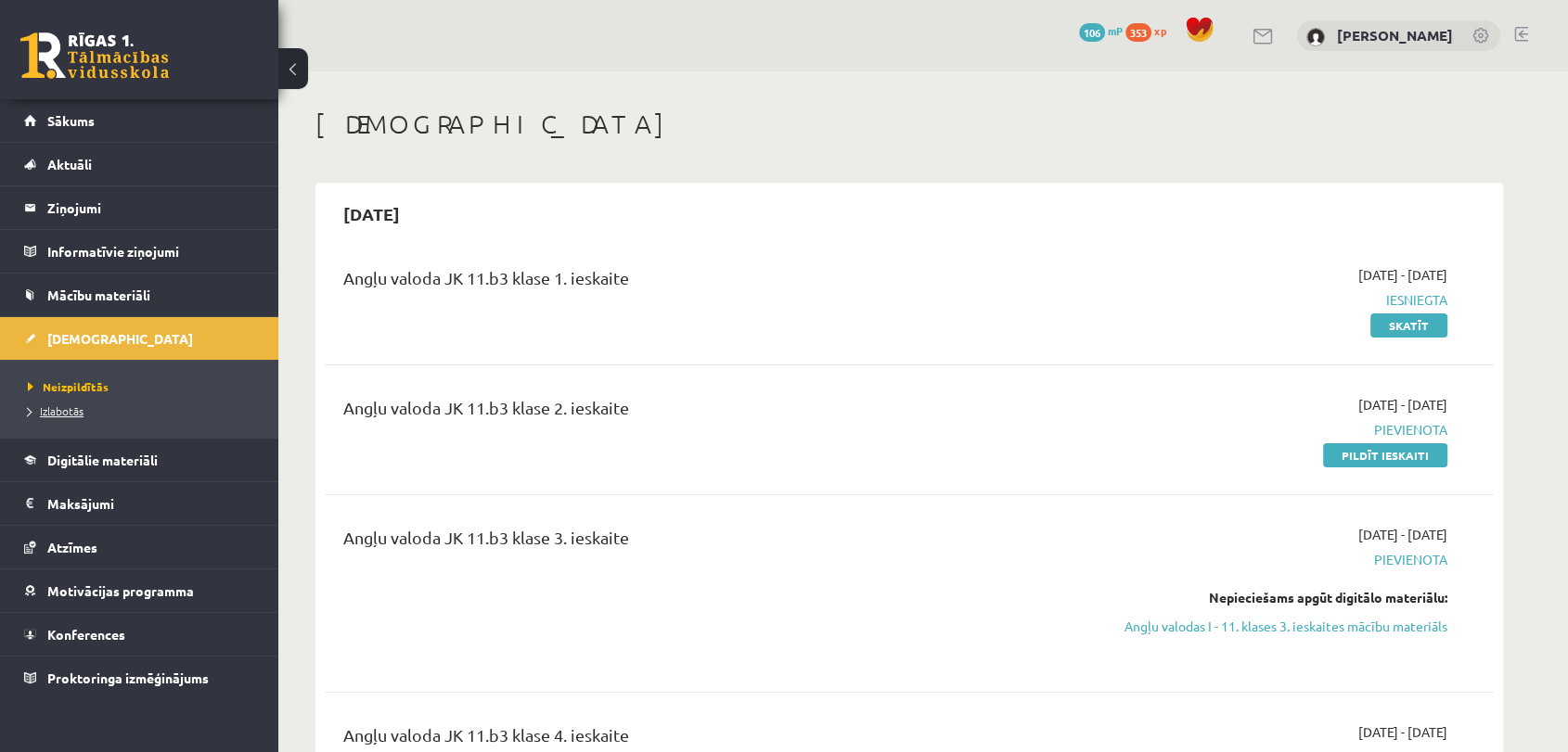
click at [70, 417] on link "Izlabotās" at bounding box center [143, 410] width 232 height 17
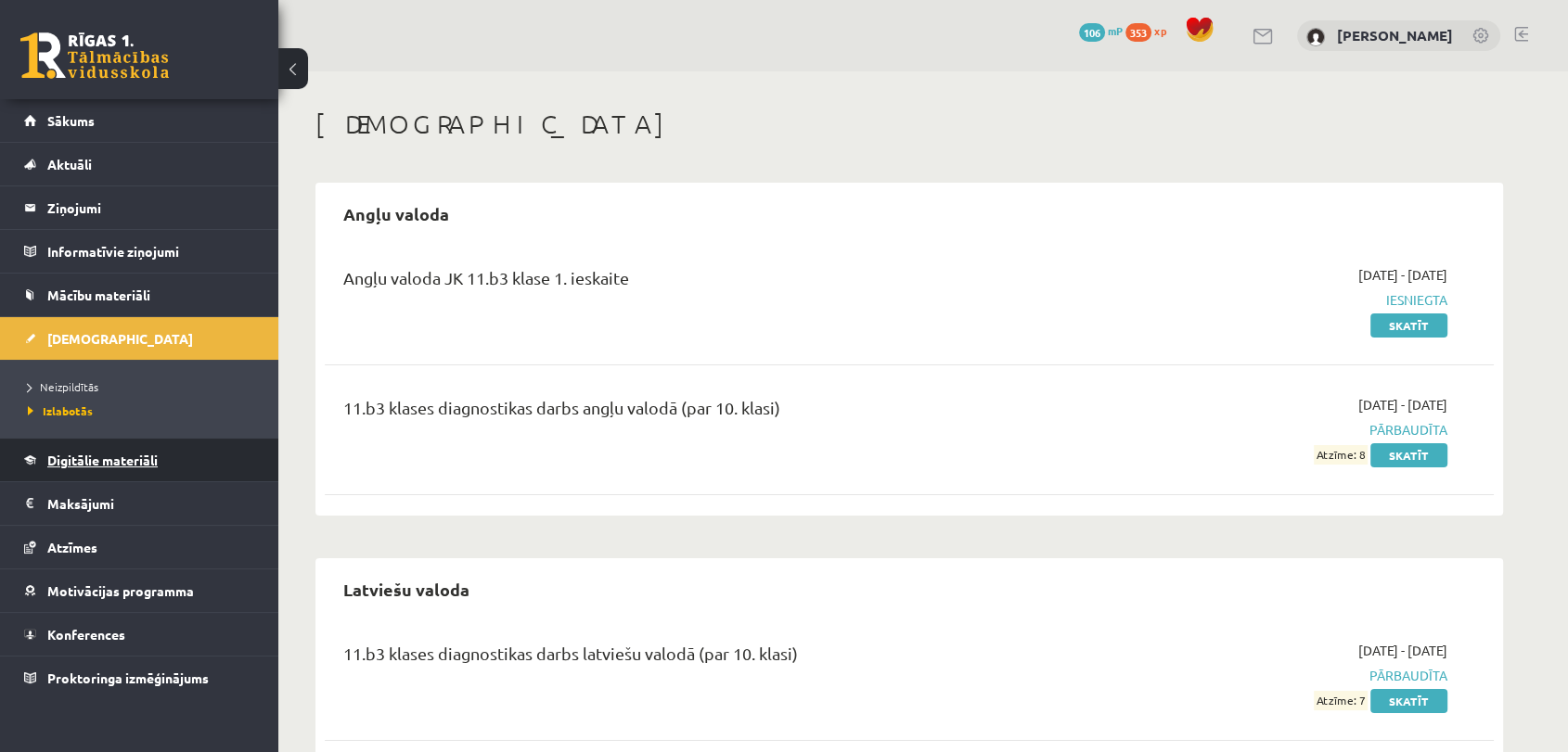
click at [125, 442] on link "Digitālie materiāli" at bounding box center [139, 459] width 231 height 42
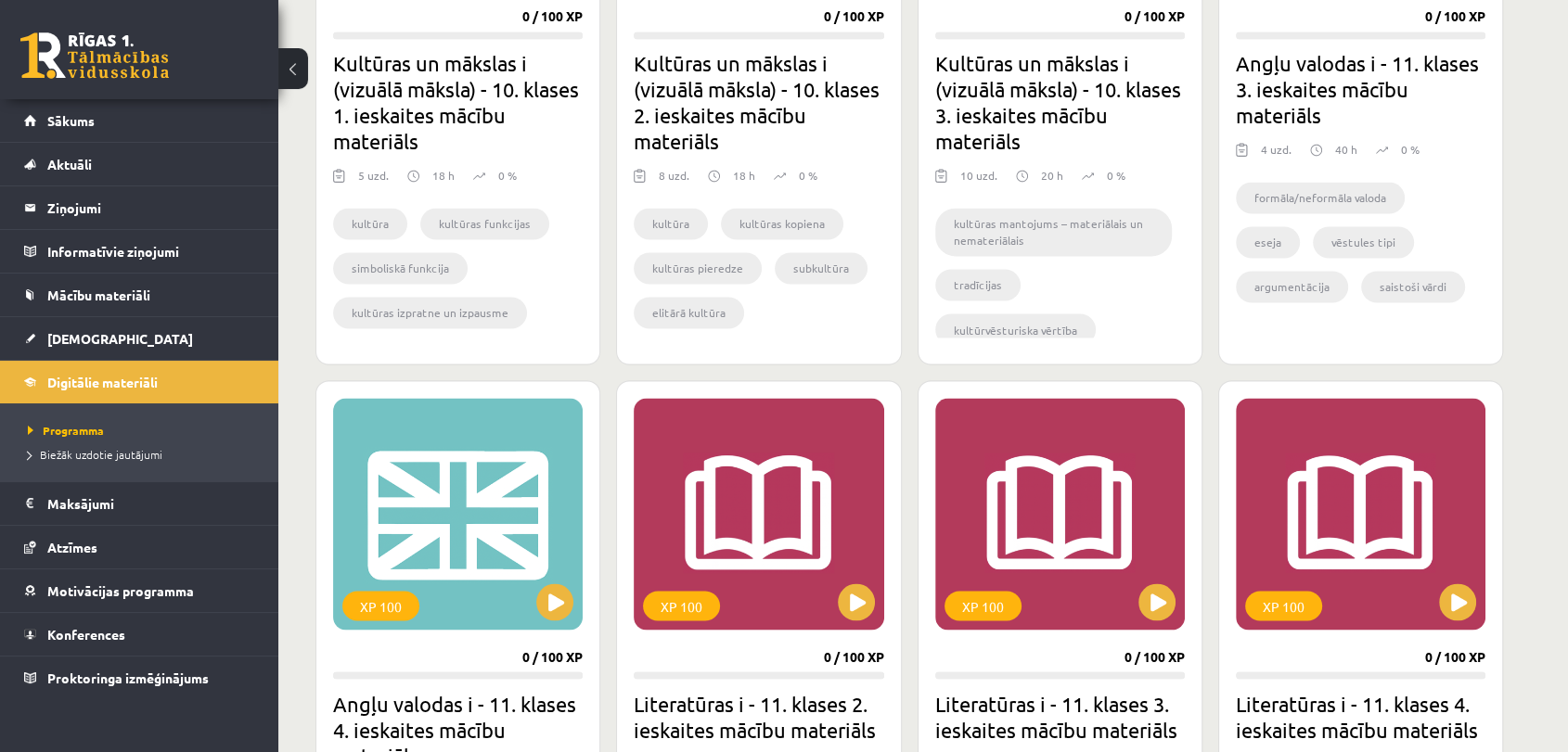
scroll to position [4155, 0]
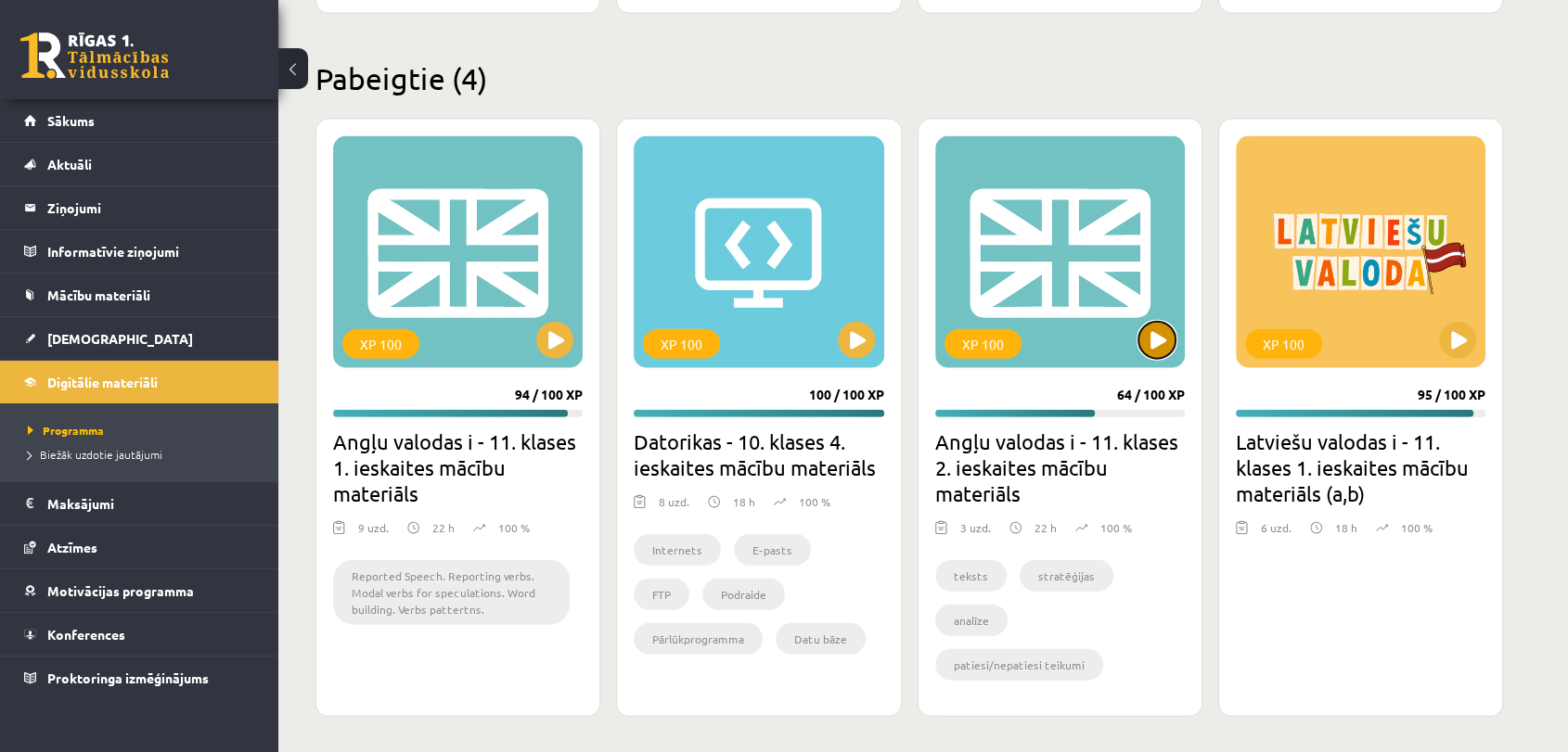
click at [1160, 333] on button at bounding box center [1157, 340] width 37 height 37
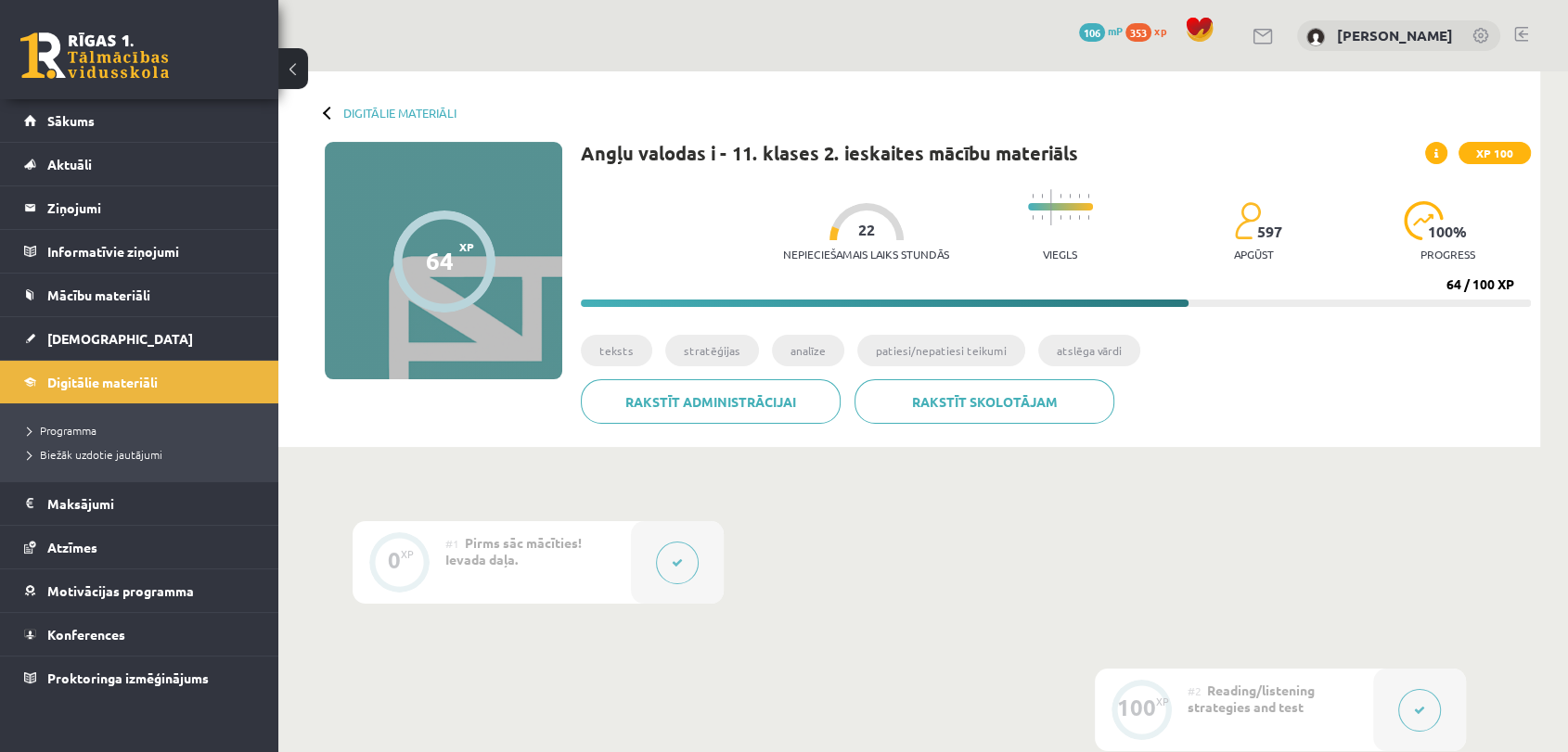
click at [829, 233] on div at bounding box center [866, 222] width 74 height 37
click at [845, 41] on div "0 Dāvanas 106 mP 353 xp [PERSON_NAME]" at bounding box center [922, 35] width 1289 height 71
click at [95, 549] on span "Atzīmes" at bounding box center [72, 547] width 50 height 17
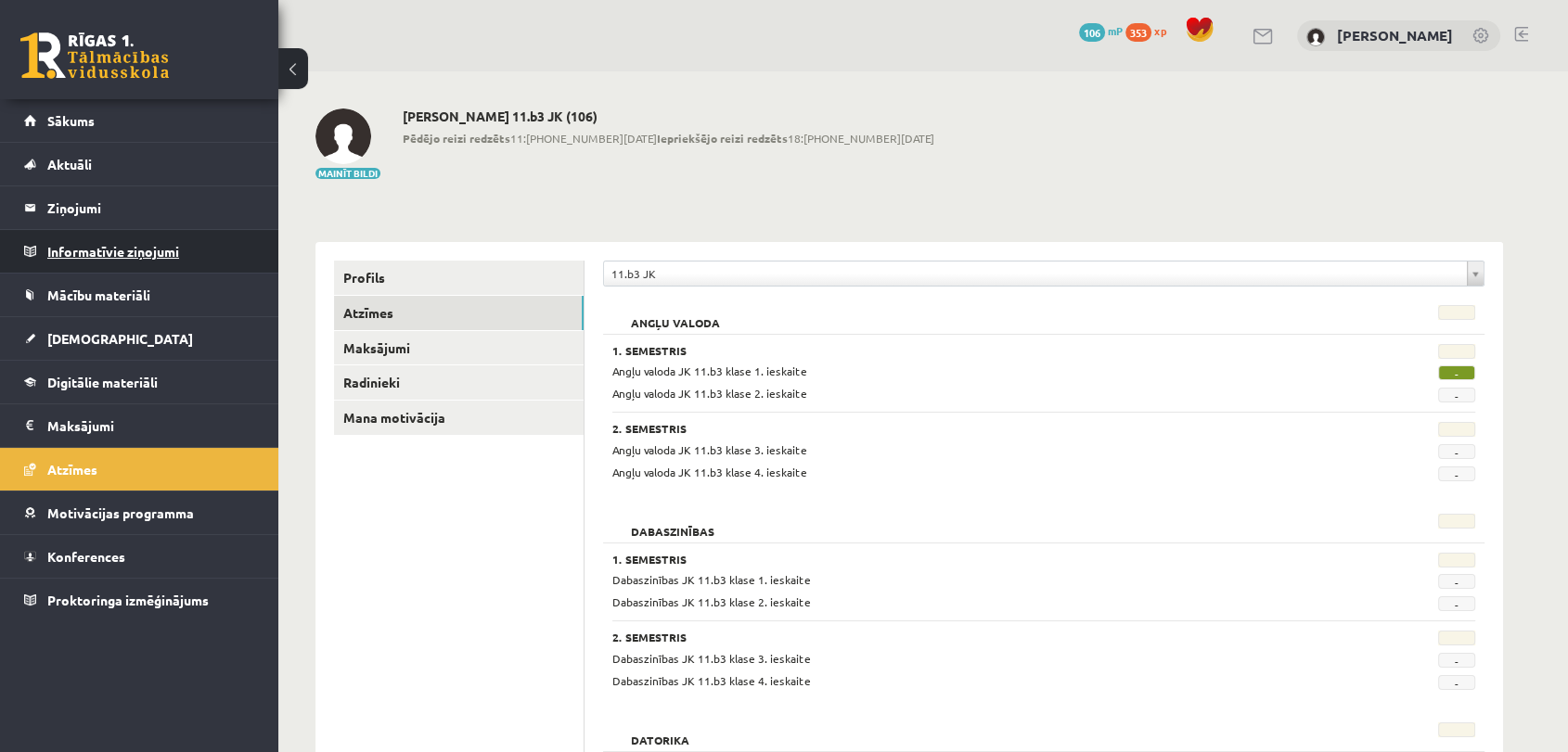
click at [85, 246] on legend "Informatīvie ziņojumi 0" at bounding box center [151, 250] width 208 height 42
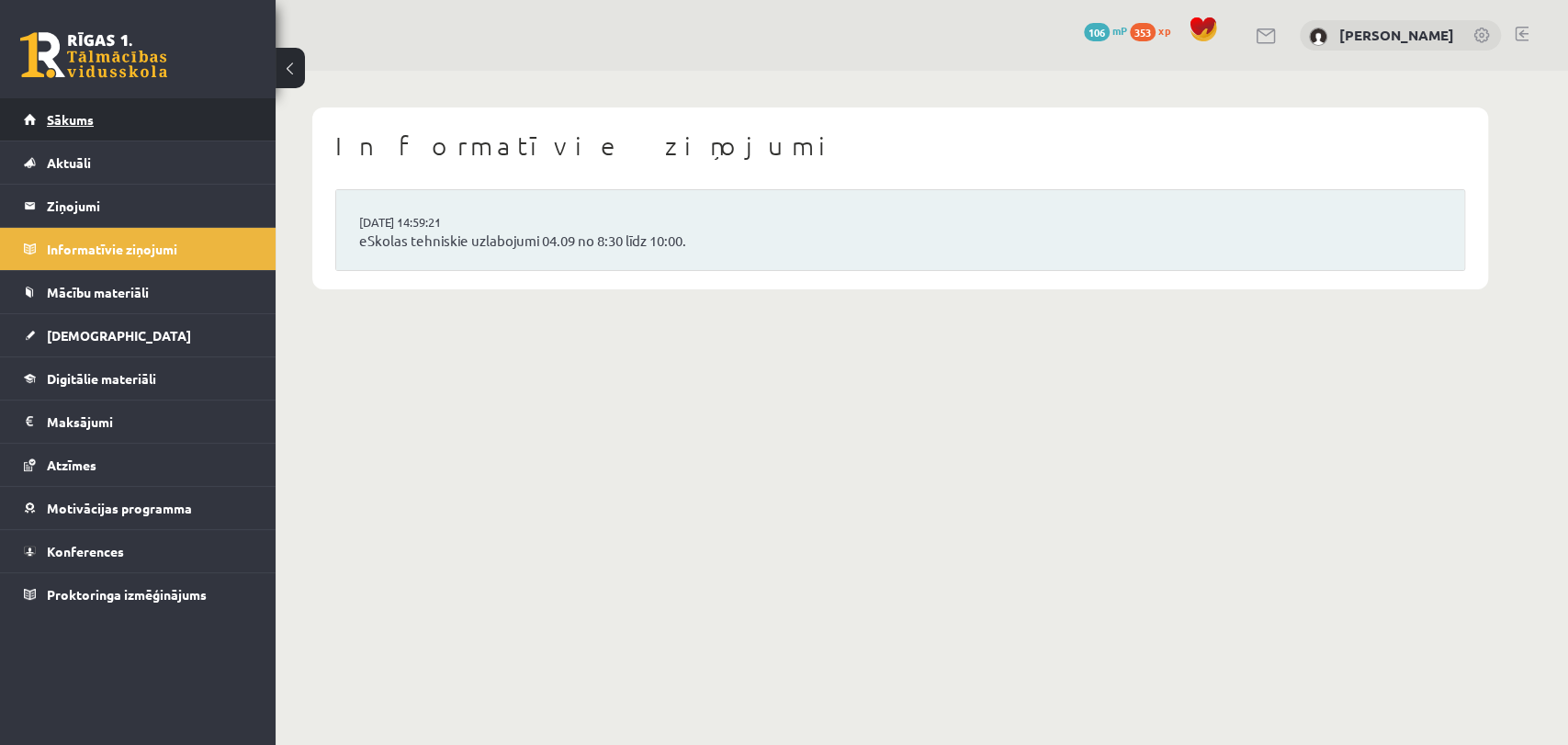
click at [72, 111] on span "Sākums" at bounding box center [70, 119] width 47 height 17
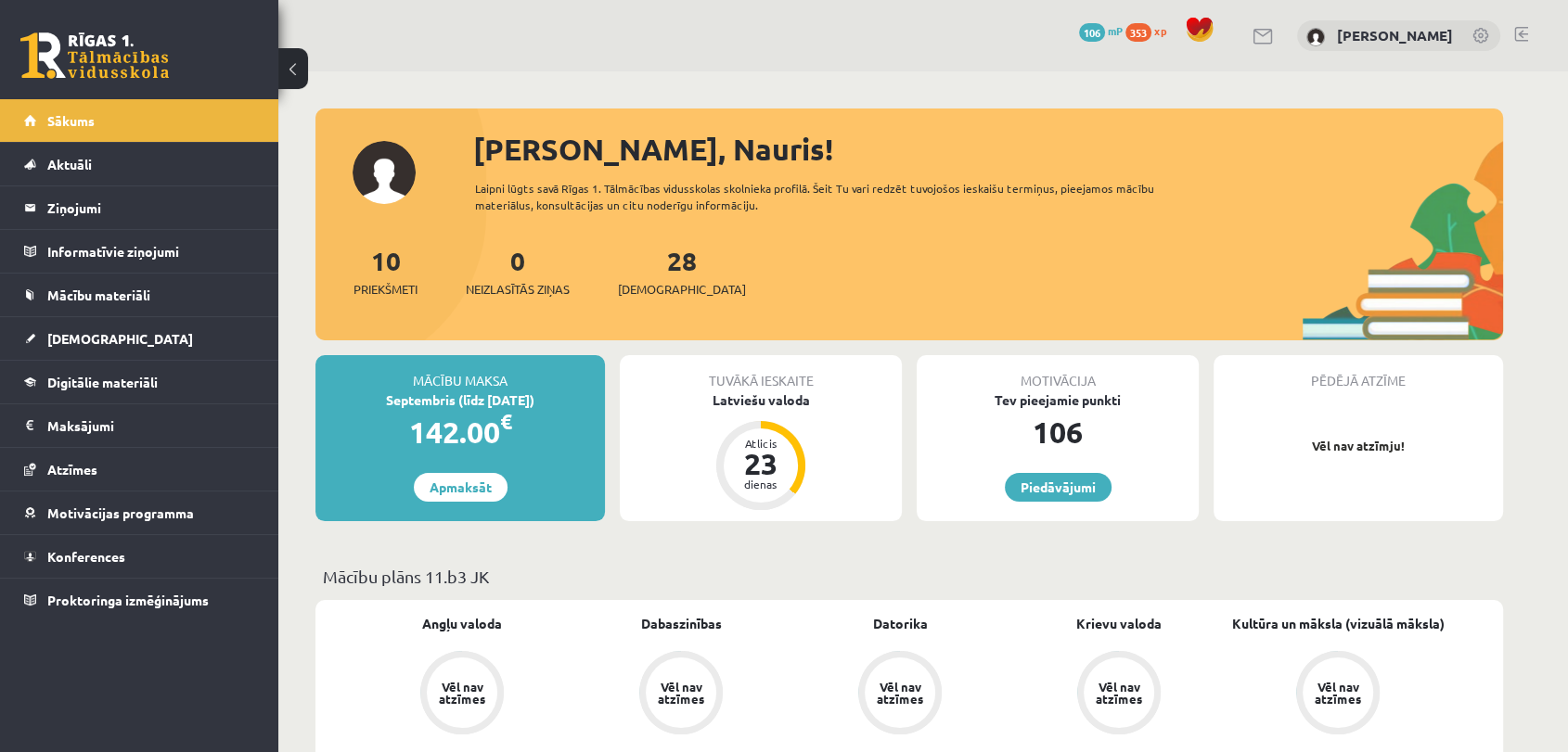
click at [72, 165] on span "Aktuāli" at bounding box center [69, 164] width 44 height 17
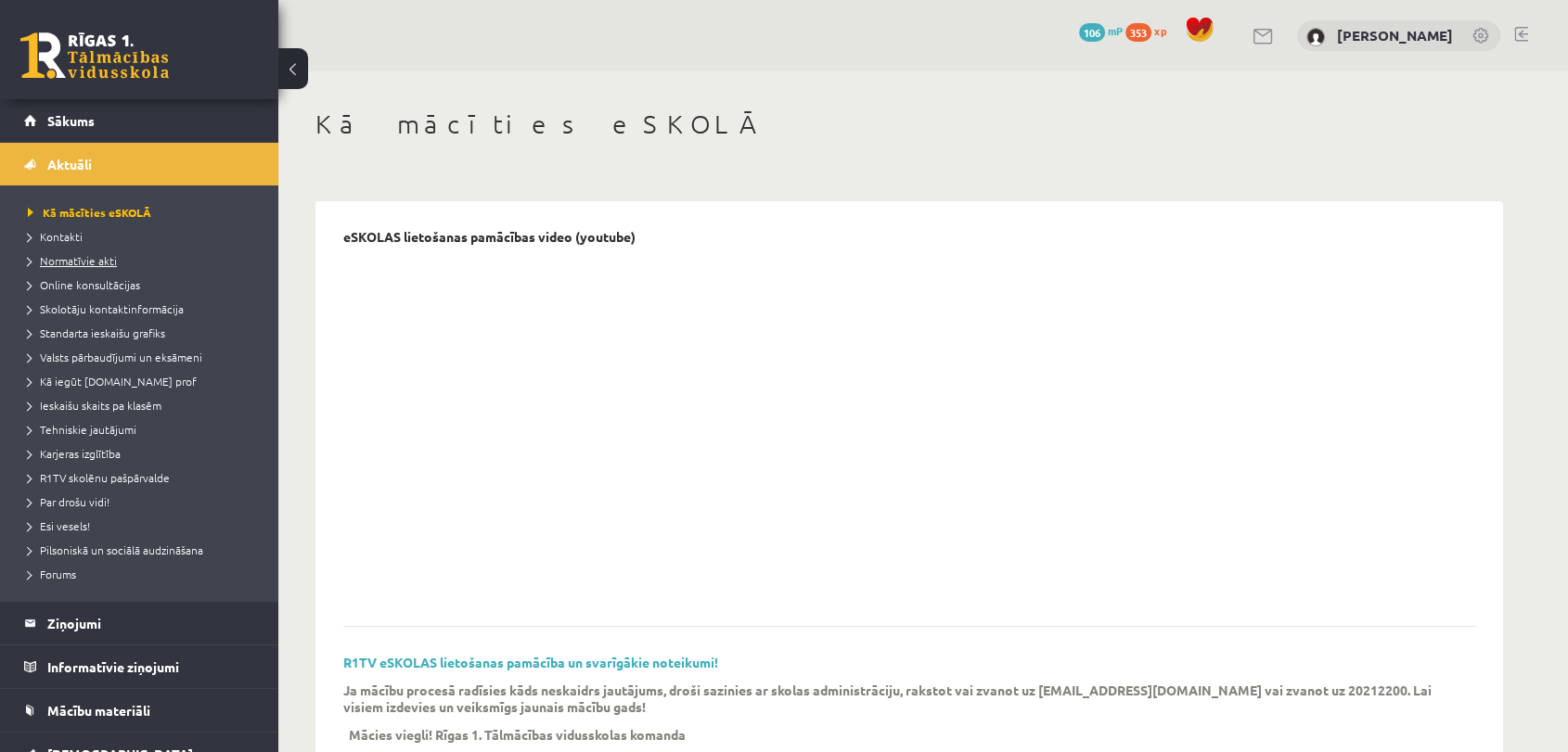
click at [87, 257] on span "Normatīvie akti" at bounding box center [72, 260] width 89 height 15
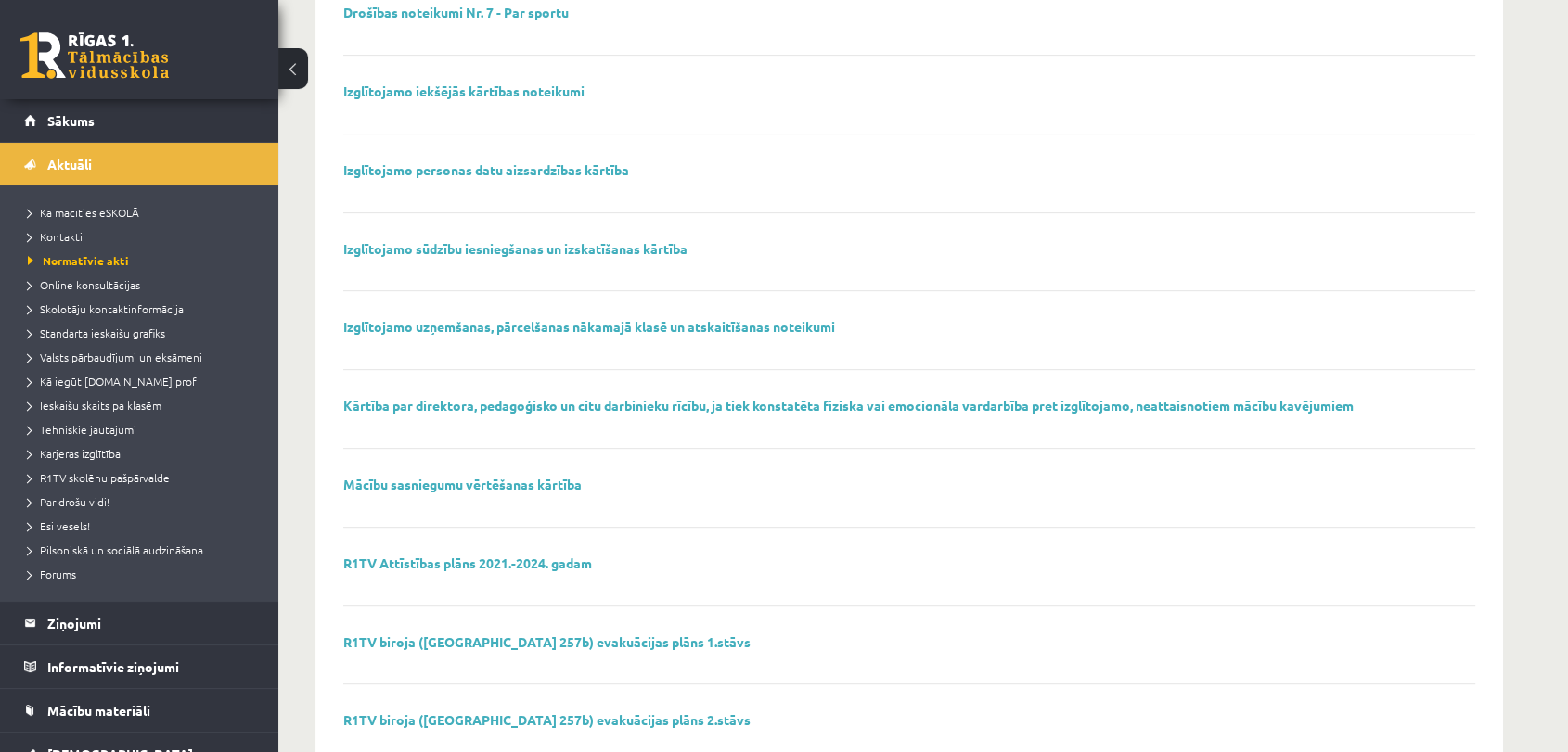
scroll to position [779, 0]
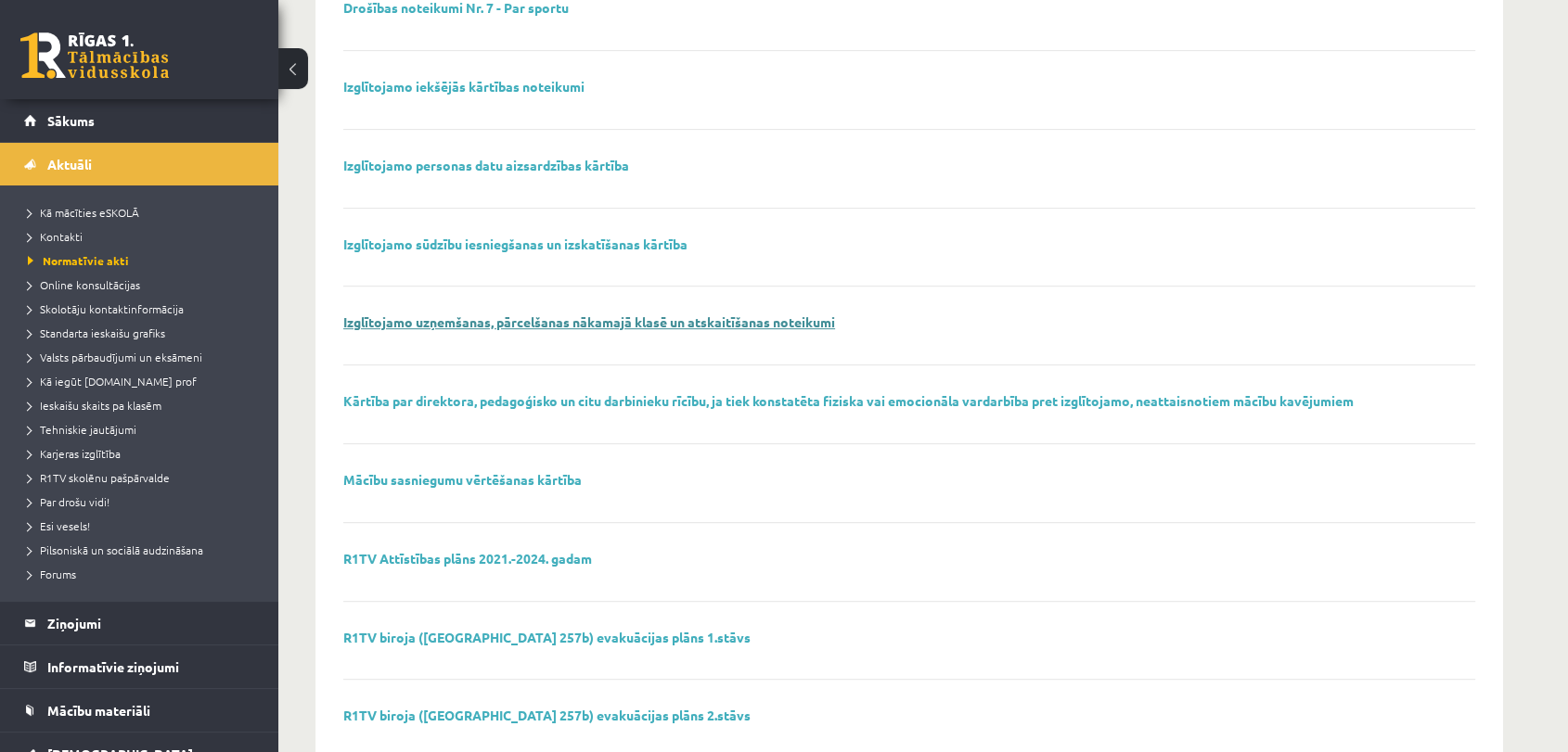
click at [529, 316] on link "Izglītojamo uzņemšanas, pārcelšanas nākamajā klasē un atskaitīšanas noteikumi" at bounding box center [589, 321] width 492 height 17
click at [509, 476] on link "Mācību sasniegumu vērtēšanas kārtība" at bounding box center [463, 479] width 239 height 17
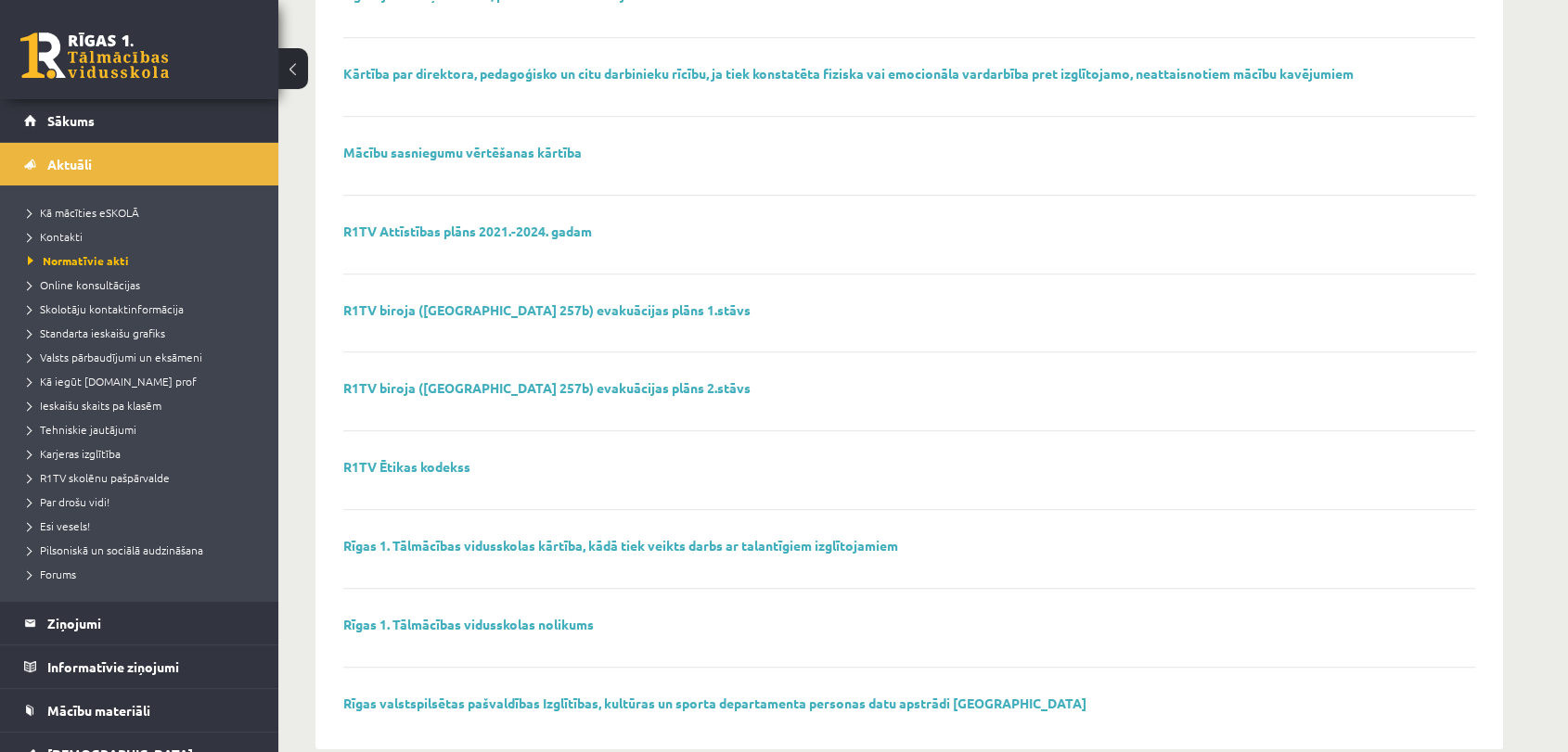
scroll to position [1138, 0]
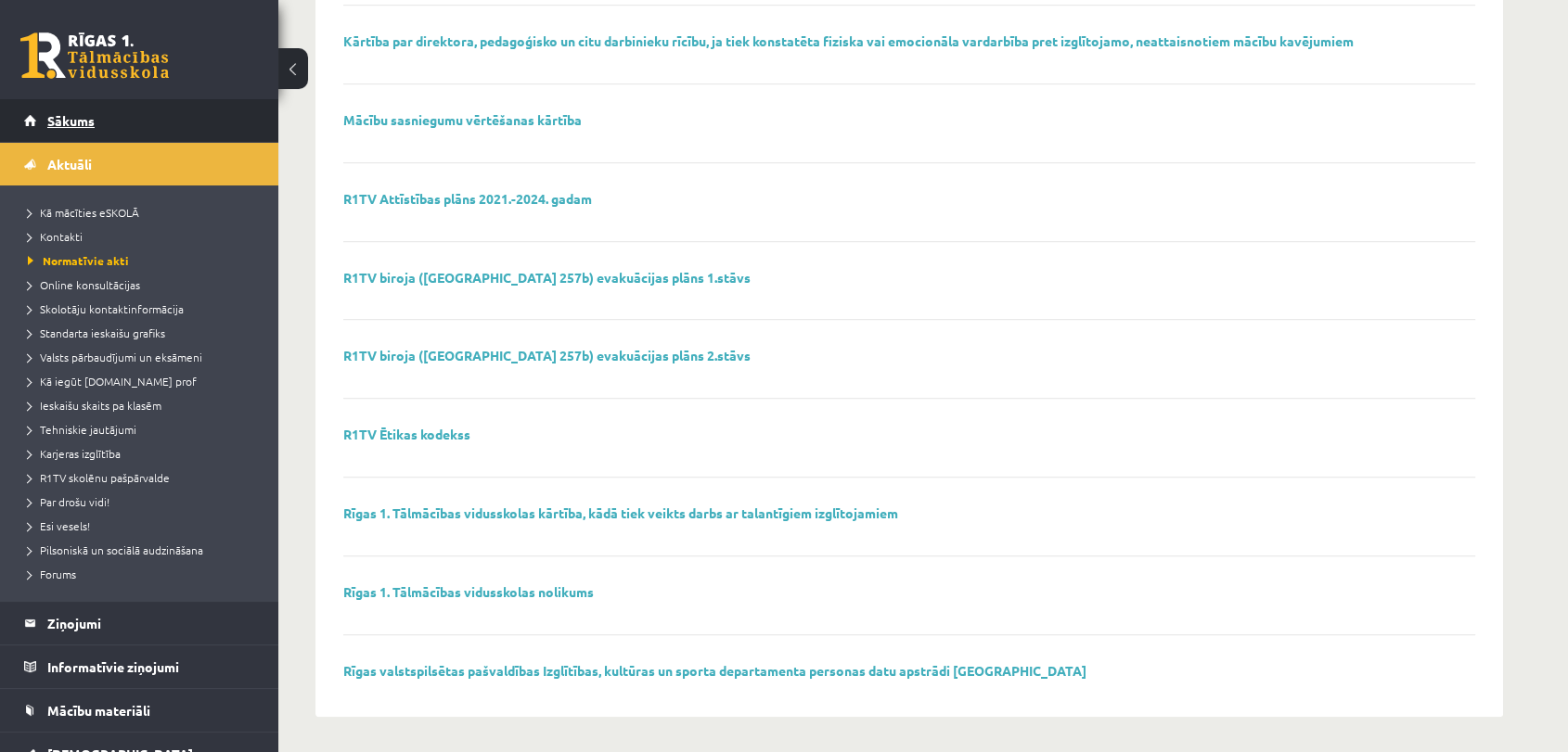
click at [135, 117] on link "Sākums" at bounding box center [139, 120] width 231 height 42
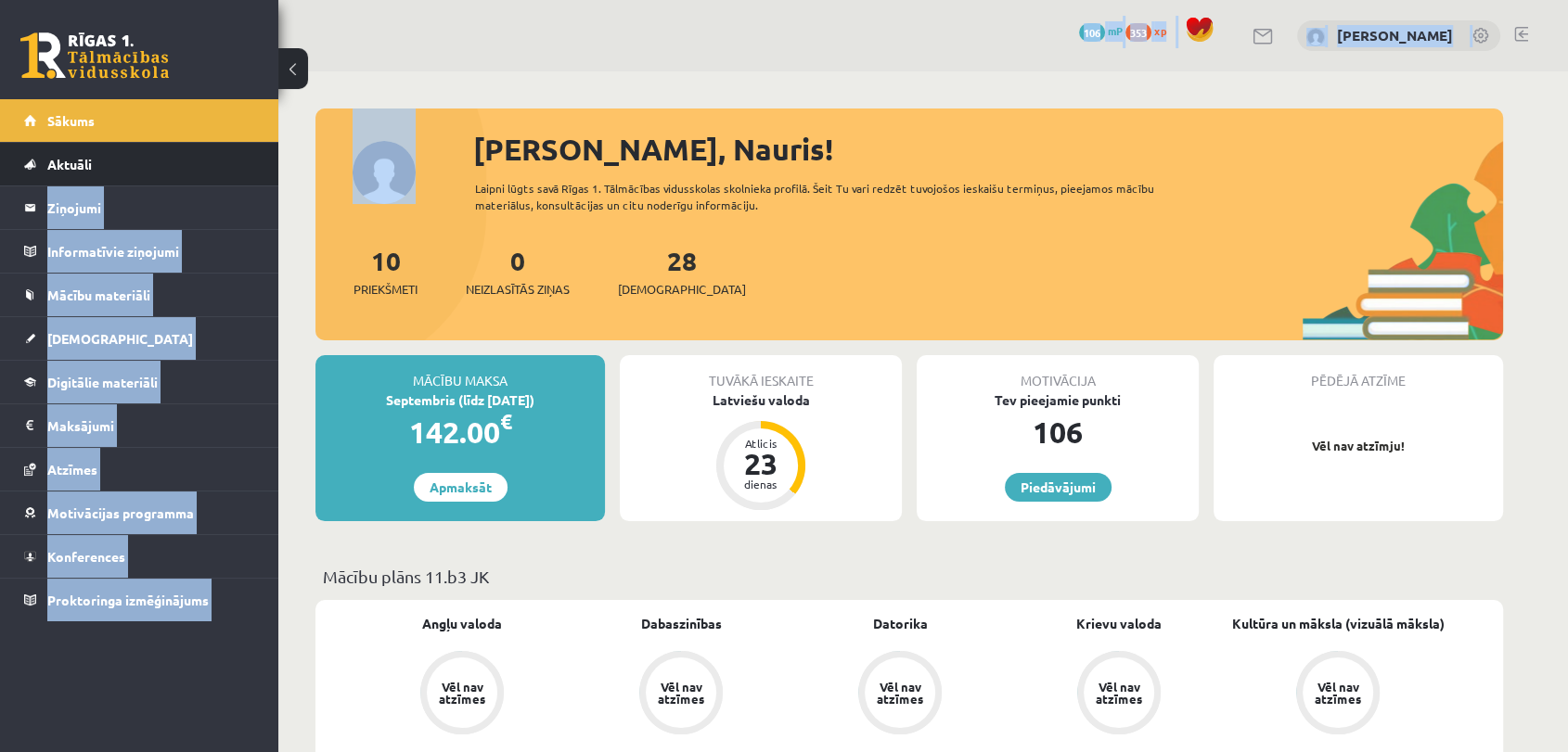
drag, startPoint x: 325, startPoint y: 129, endPoint x: 273, endPoint y: 183, distance: 75.0
click at [273, 183] on li "Aktuāli Kā mācīties eSKOLĀ Kontakti Normatīvie akti Online konsultācijas Skolot…" at bounding box center [139, 164] width 278 height 44
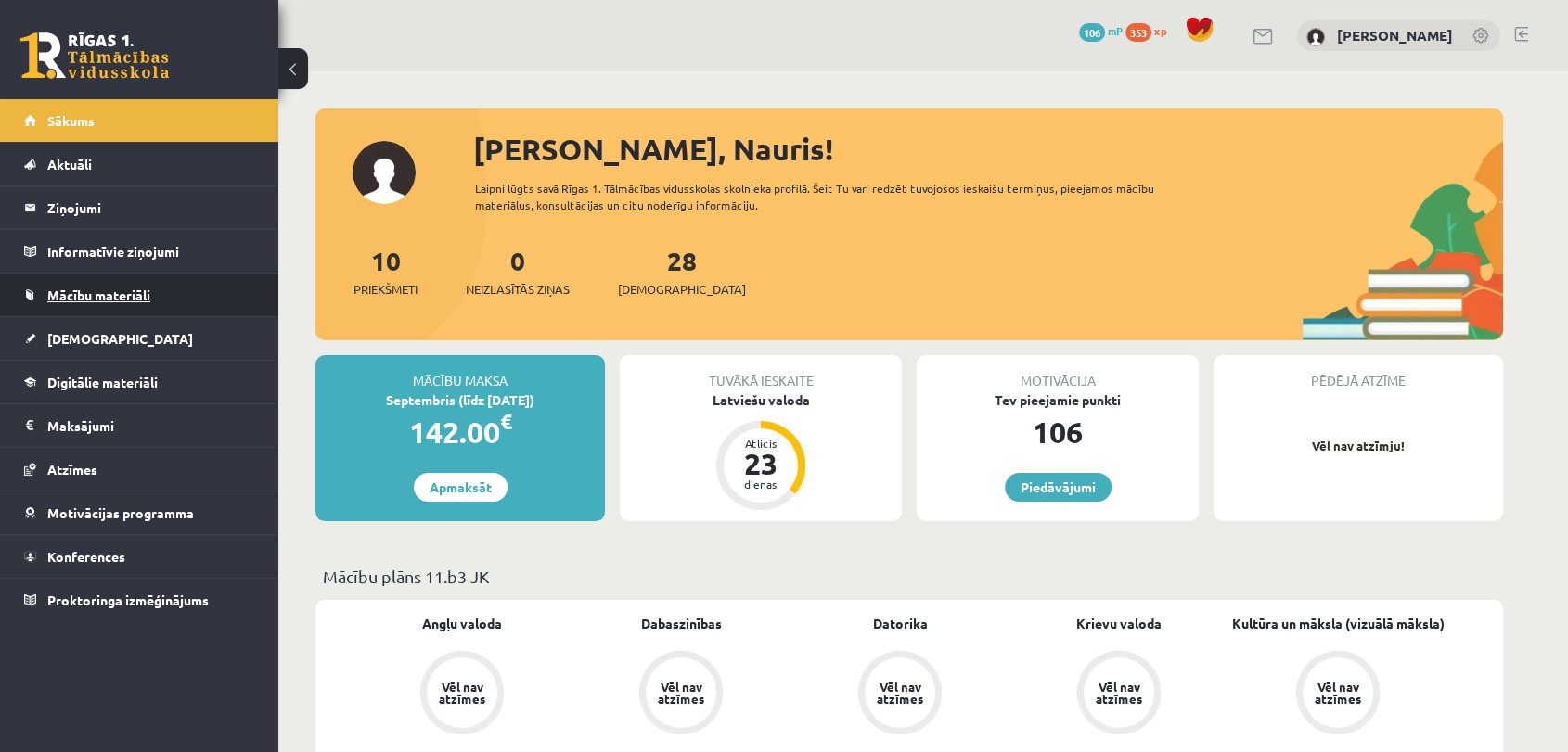
click at [105, 288] on span "Mācību materiāli" at bounding box center [99, 295] width 103 height 17
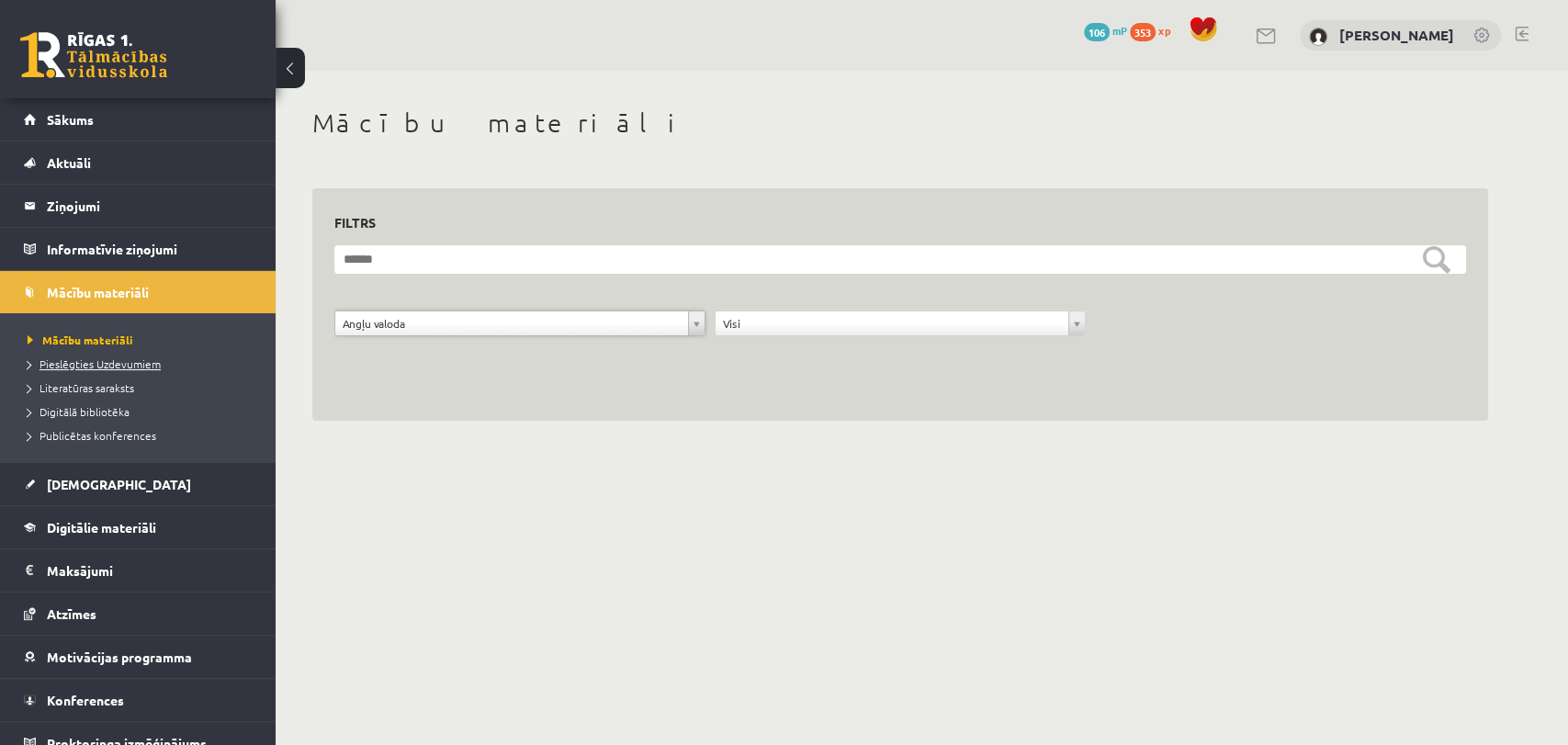
click at [154, 363] on span "Pieslēgties Uzdevumiem" at bounding box center [94, 363] width 133 height 15
click at [147, 357] on span "Pieslēgties Uzdevumiem" at bounding box center [101, 363] width 146 height 15
